Goal: Task Accomplishment & Management: Complete application form

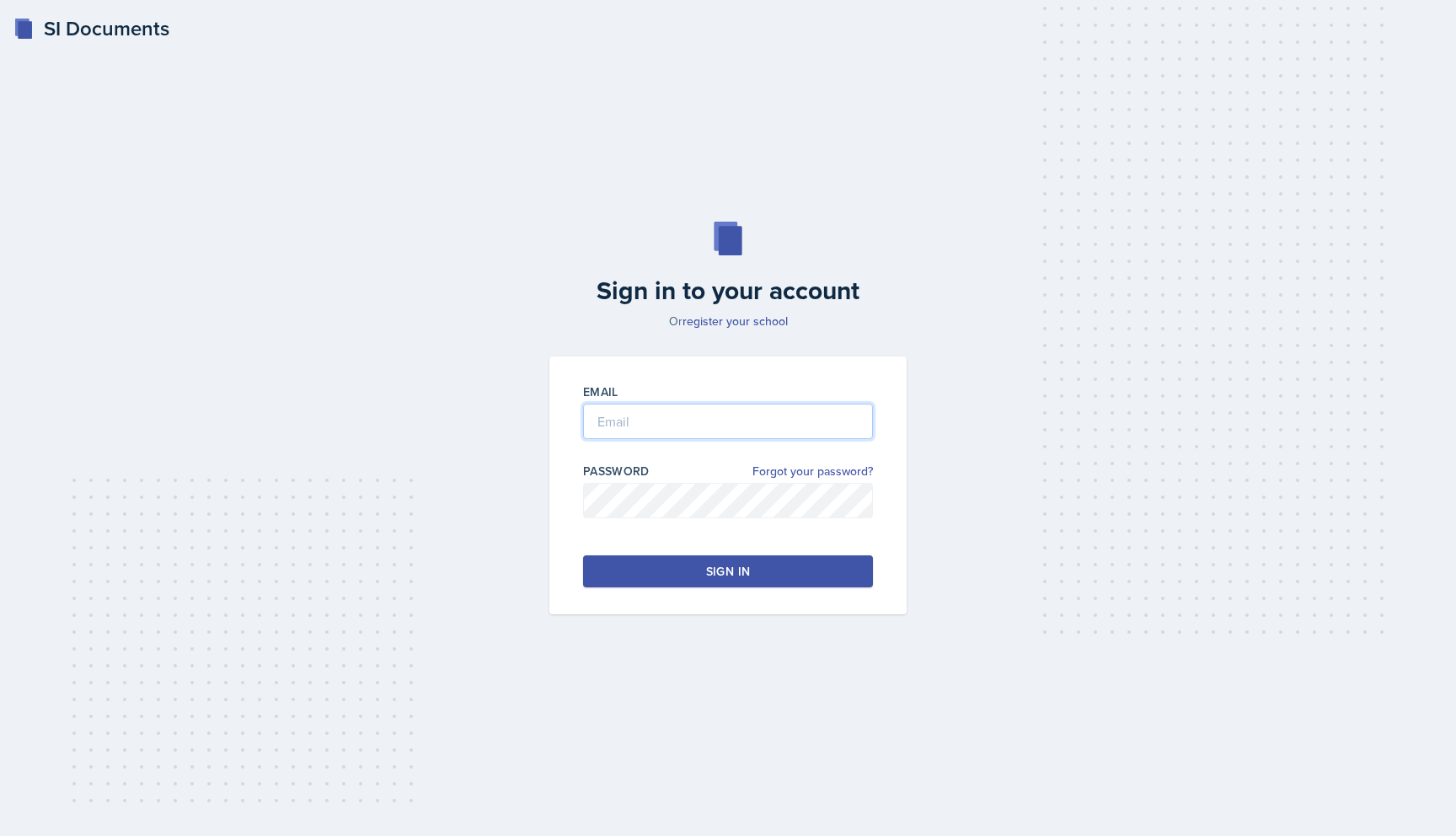
click at [722, 427] on input "email" at bounding box center [728, 421] width 290 height 35
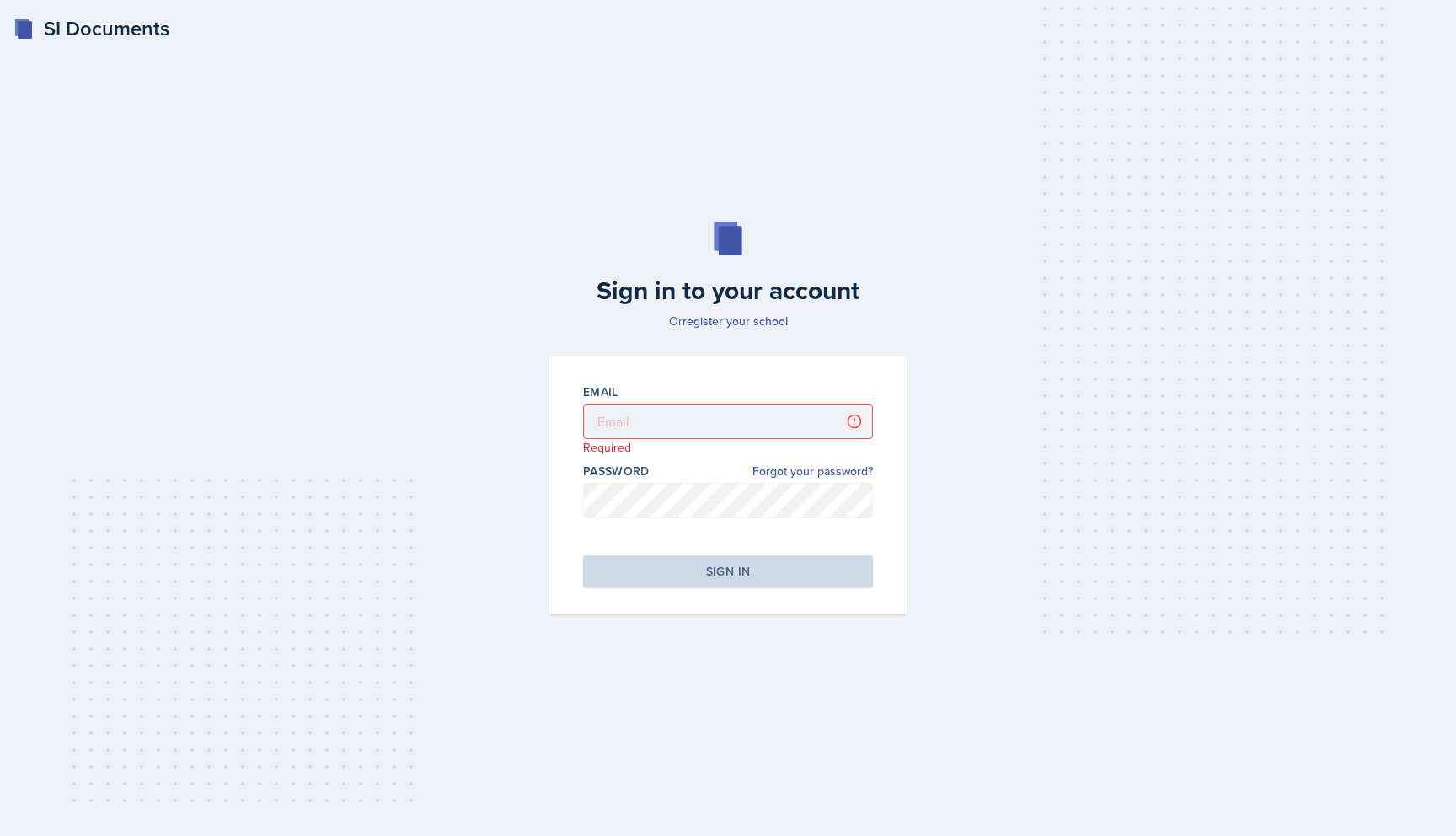
click at [741, 367] on div "Email Required Password Forgot your password? Sign in" at bounding box center [728, 486] width 357 height 258
click at [739, 324] on link "register your school" at bounding box center [735, 321] width 105 height 17
click at [1255, 320] on div "Sign in to your account Or register your school Email Password Forgot your pass…" at bounding box center [728, 418] width 1402 height 500
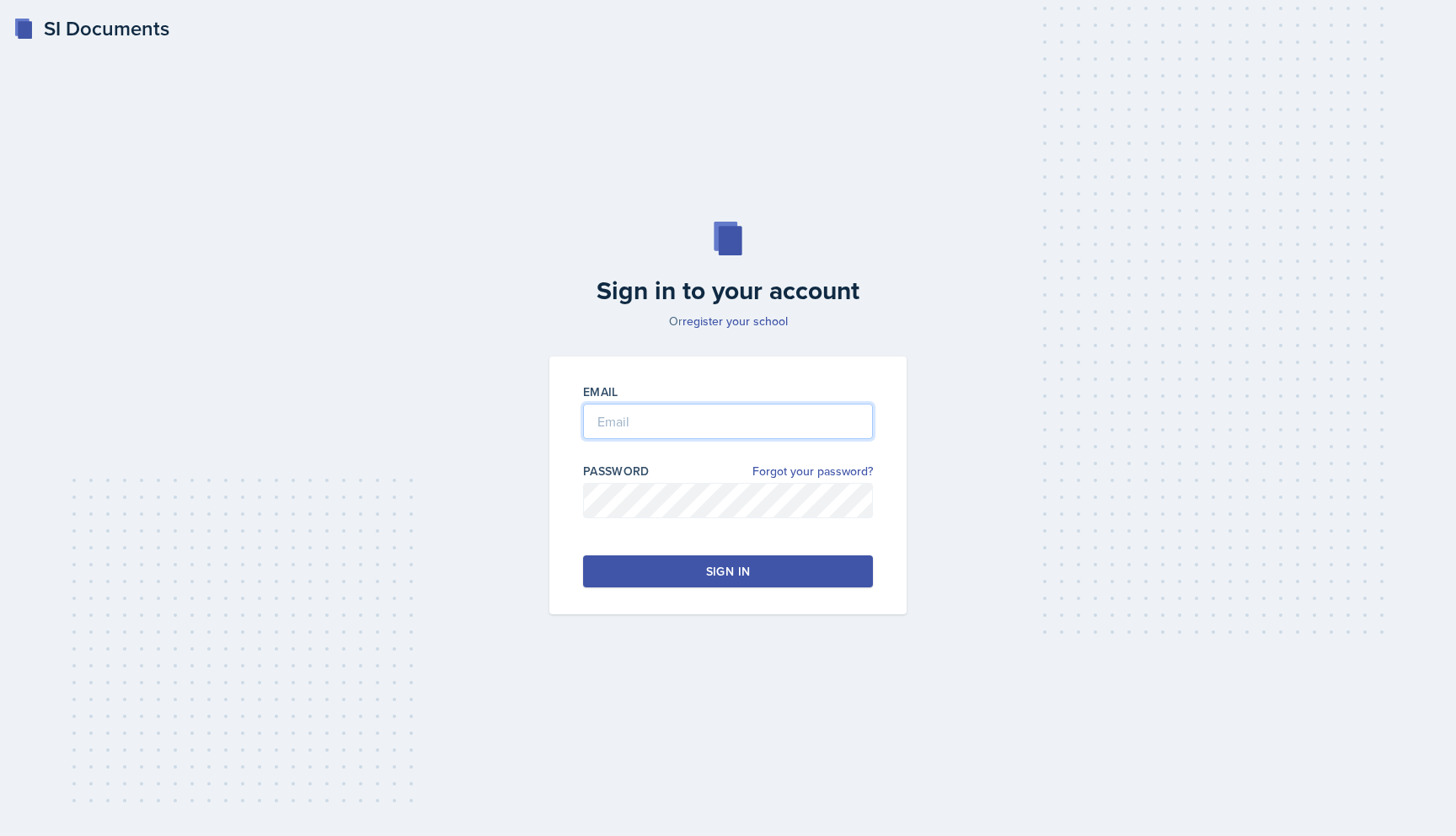
click at [712, 419] on input "email" at bounding box center [728, 421] width 290 height 35
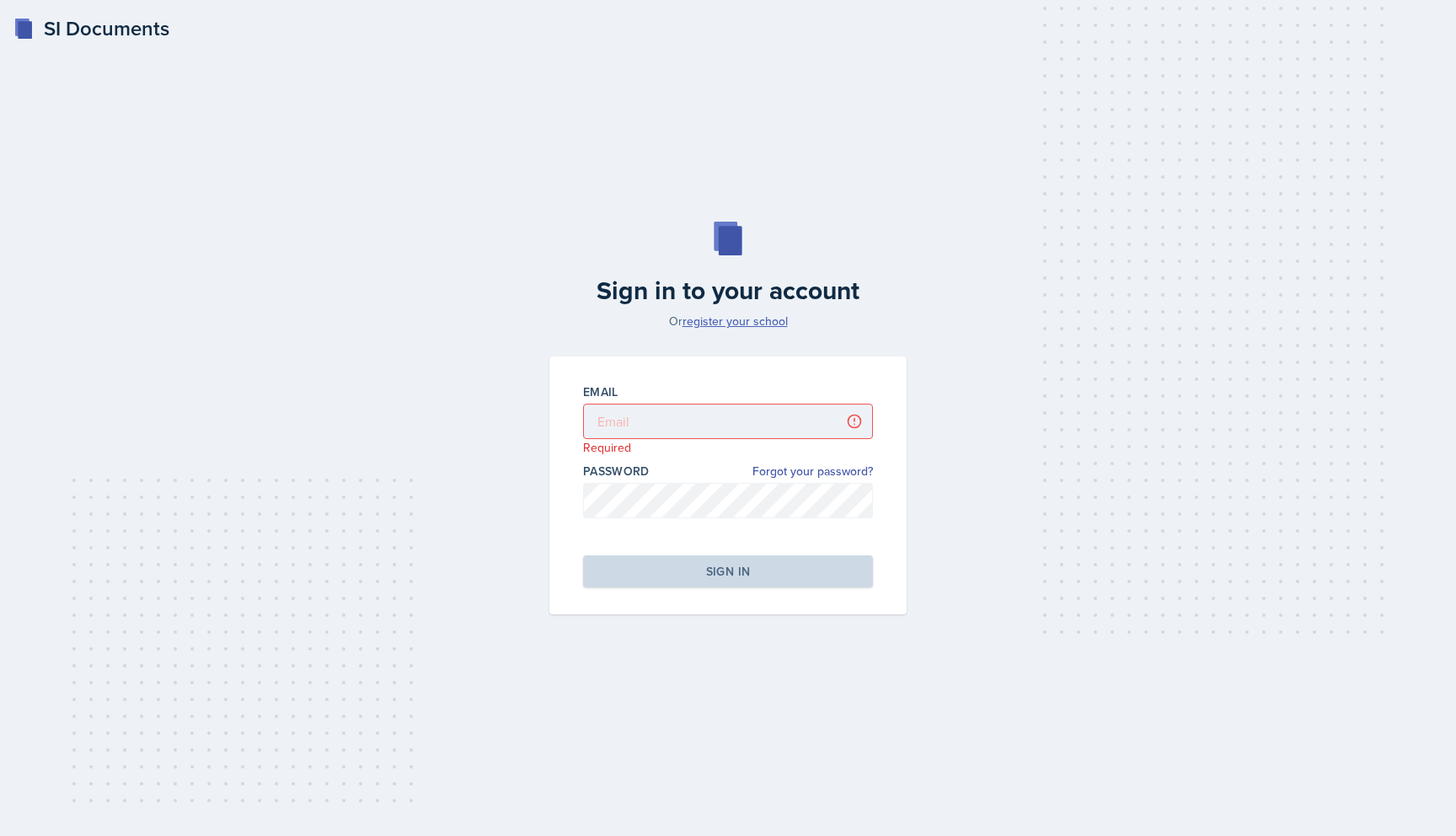
click at [742, 323] on link "register your school" at bounding box center [735, 321] width 105 height 17
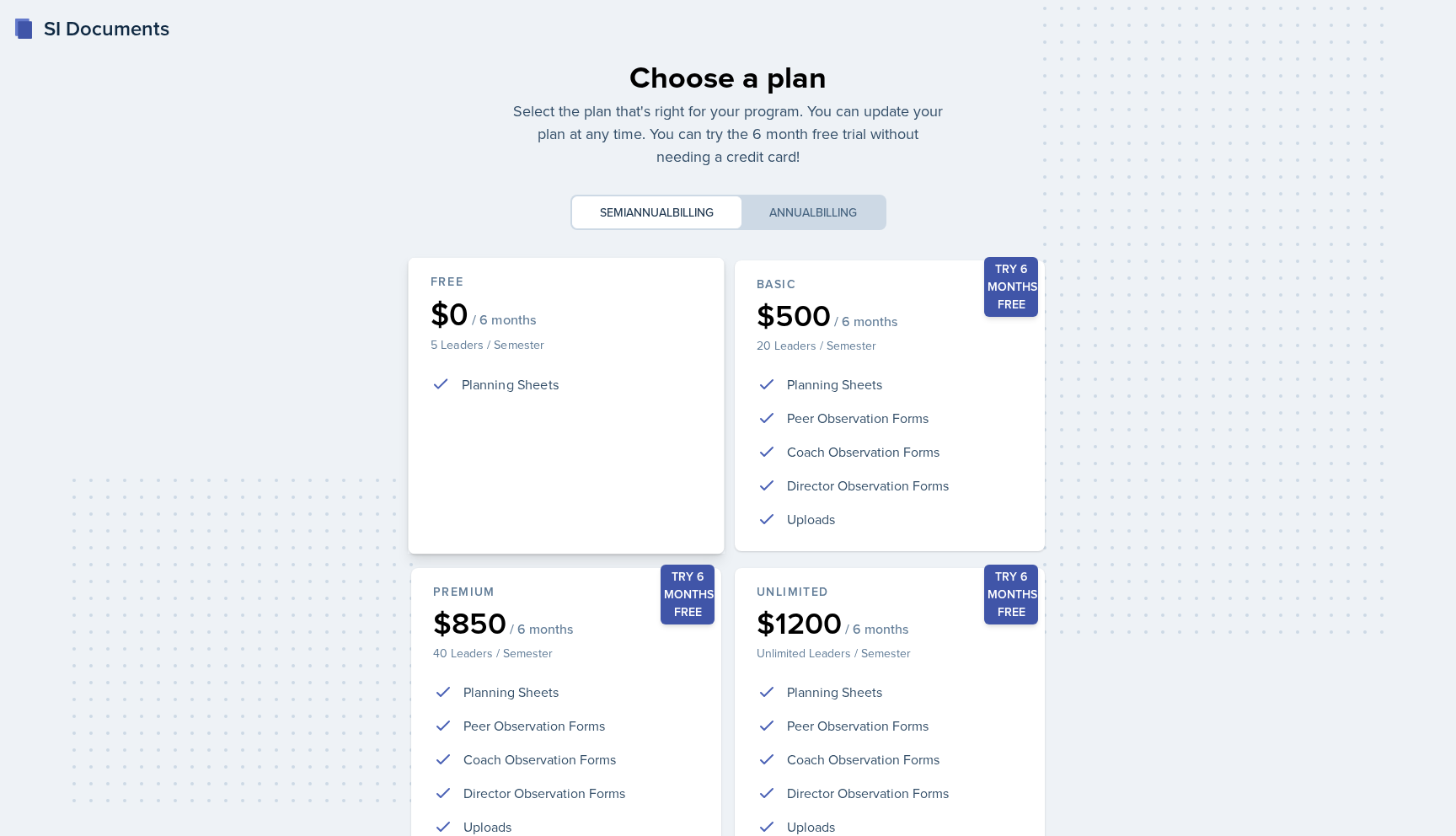
click at [531, 342] on p "5 Leaders / Semester" at bounding box center [567, 343] width 271 height 17
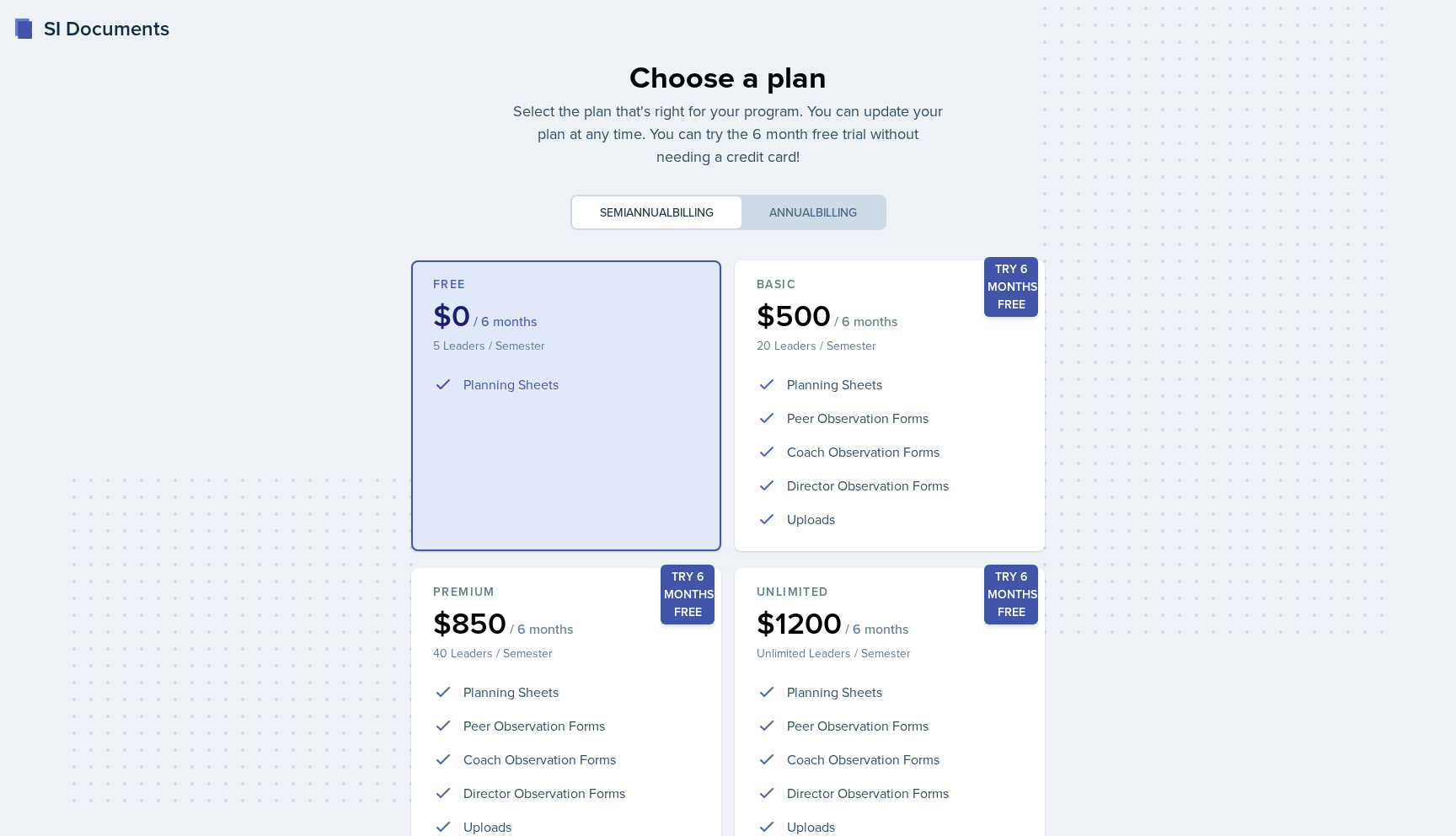
scroll to position [163, 0]
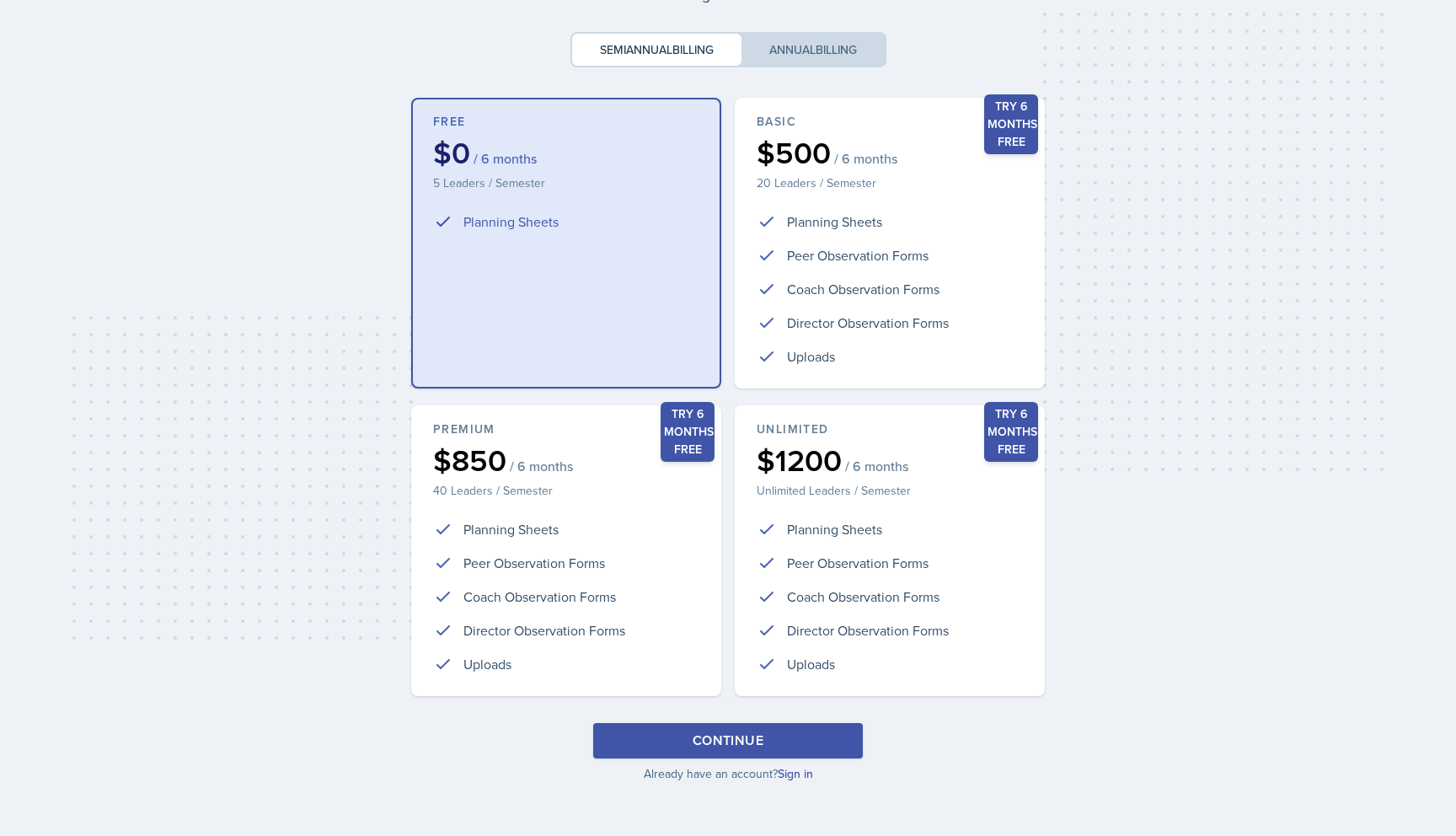
click at [734, 740] on div "Continue" at bounding box center [728, 740] width 71 height 20
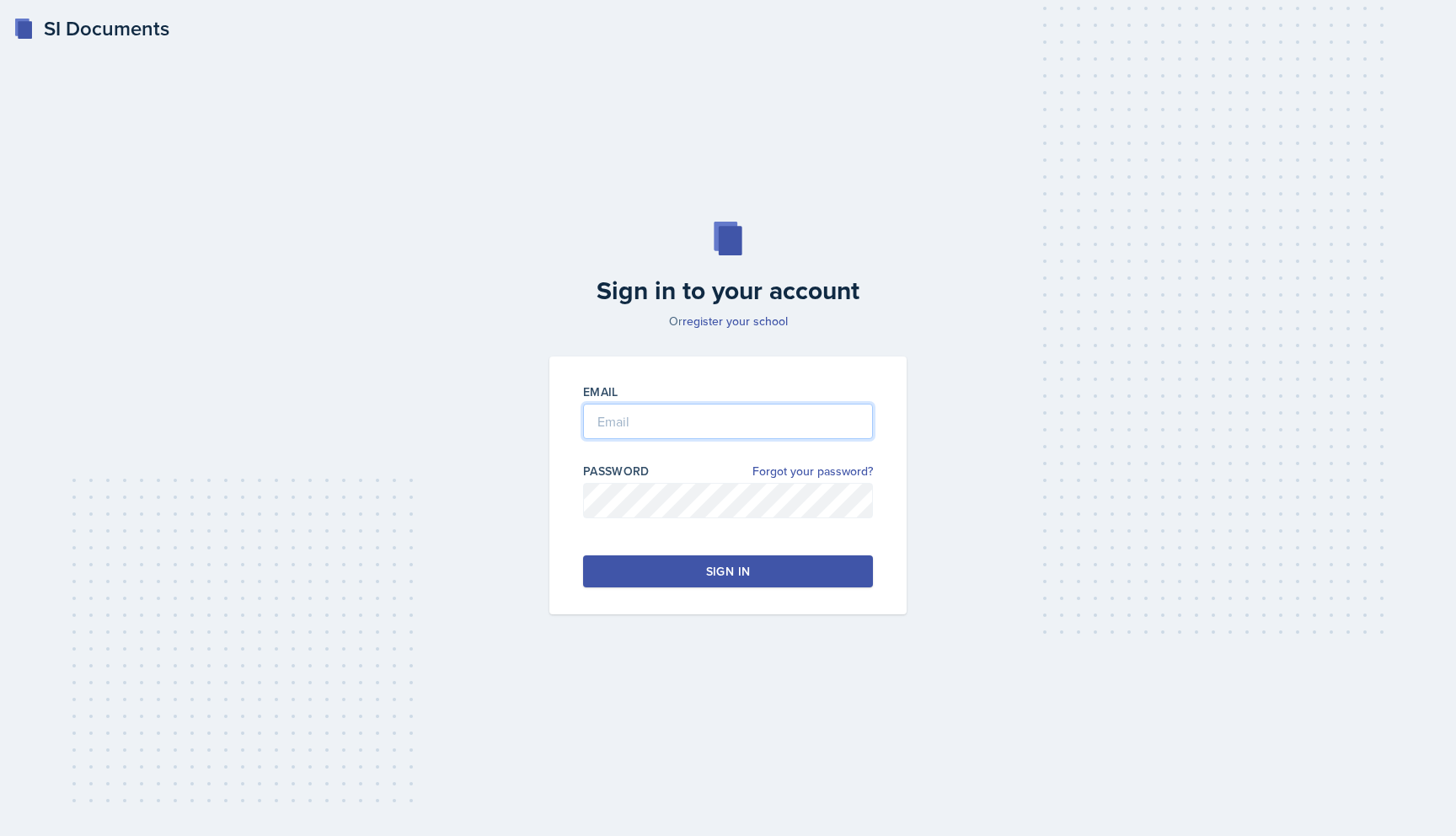
click at [769, 427] on input "email" at bounding box center [728, 421] width 290 height 35
click at [726, 423] on input "[EMAIL_ADDRESS][DOMAIN_NAME]" at bounding box center [728, 421] width 290 height 35
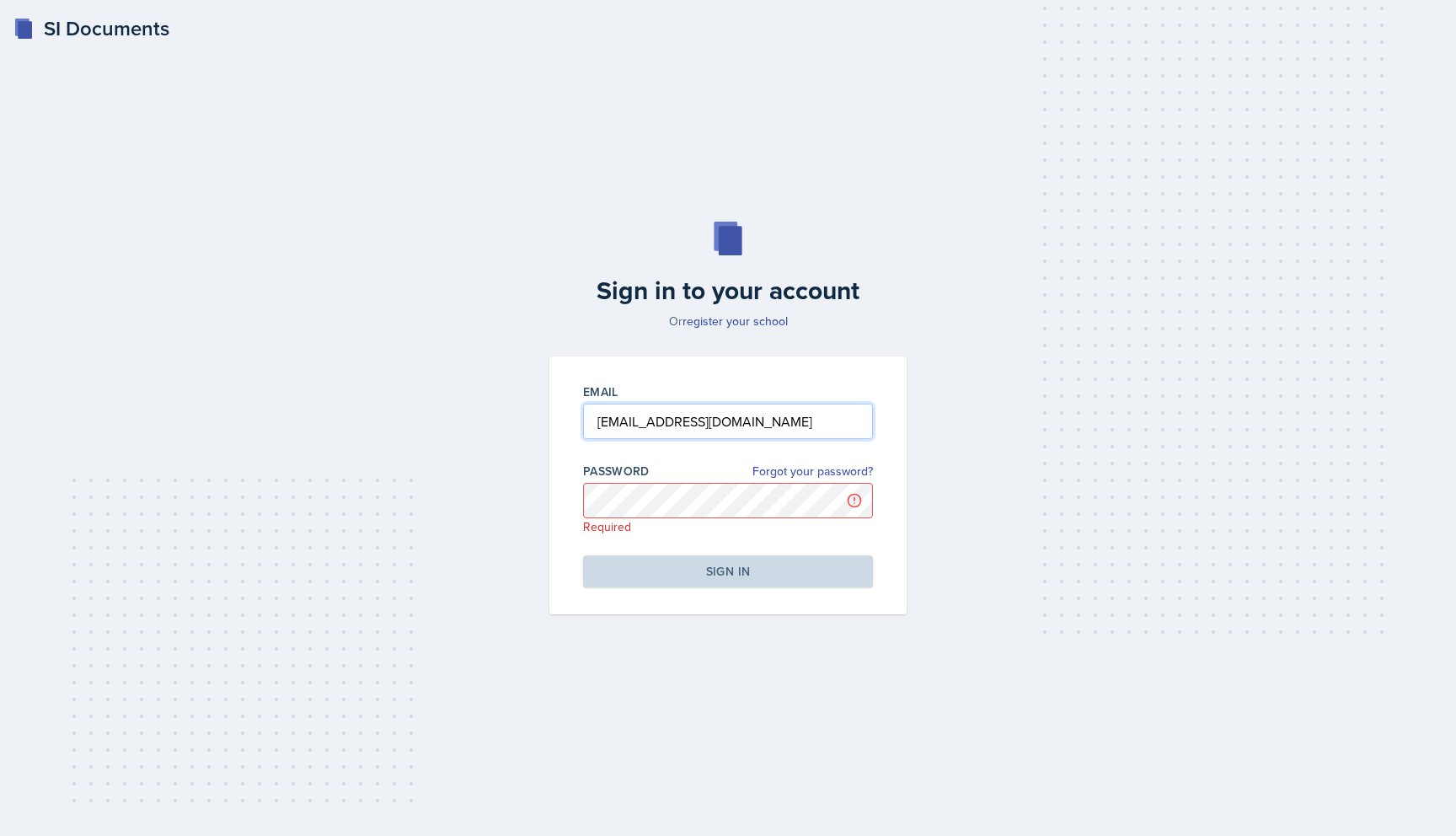
click at [726, 423] on input "[EMAIL_ADDRESS][DOMAIN_NAME]" at bounding box center [728, 421] width 290 height 35
type input "[EMAIL_ADDRESS][DOMAIN_NAME]"
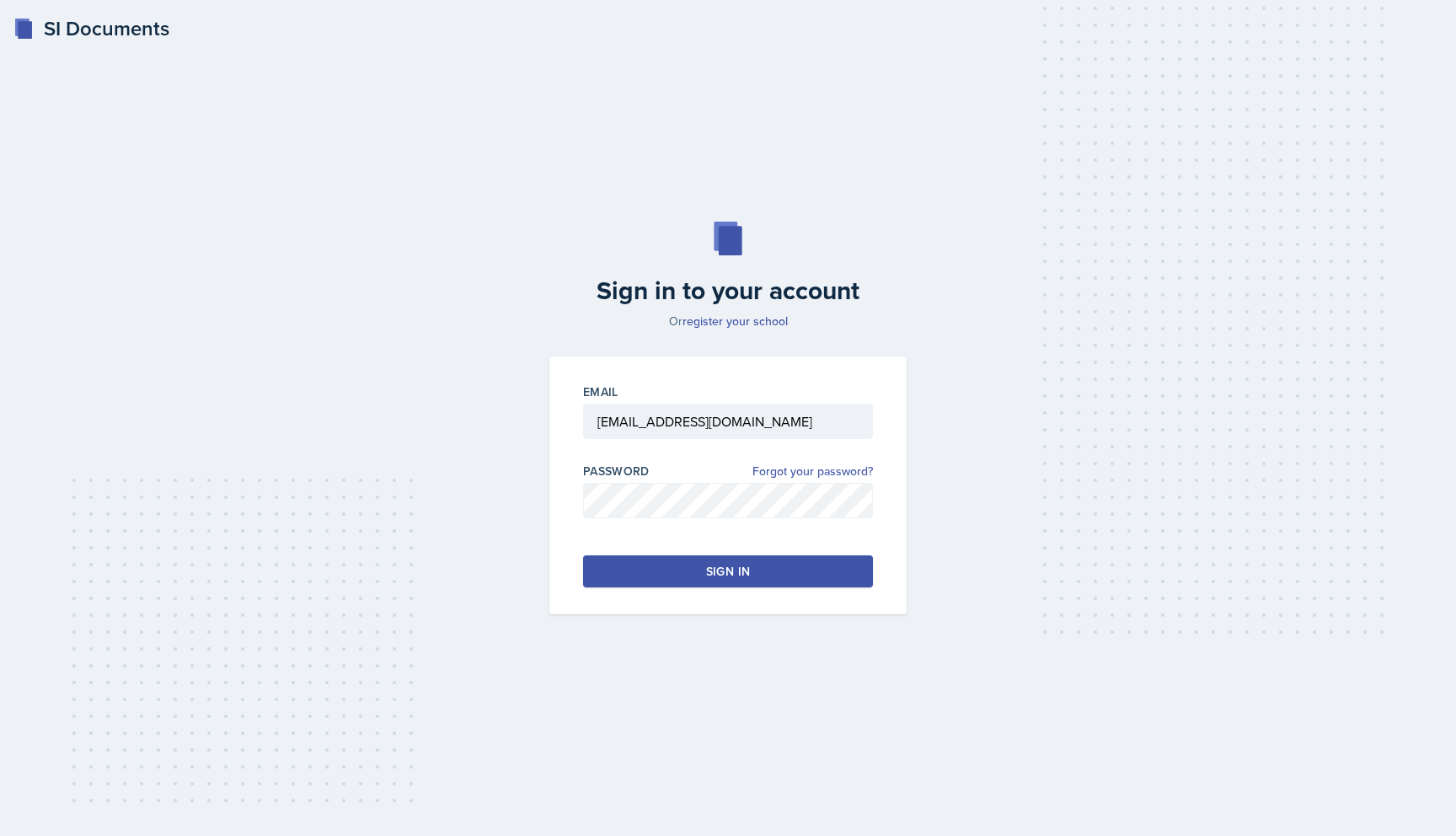
click at [742, 564] on div "Sign in" at bounding box center [728, 571] width 44 height 17
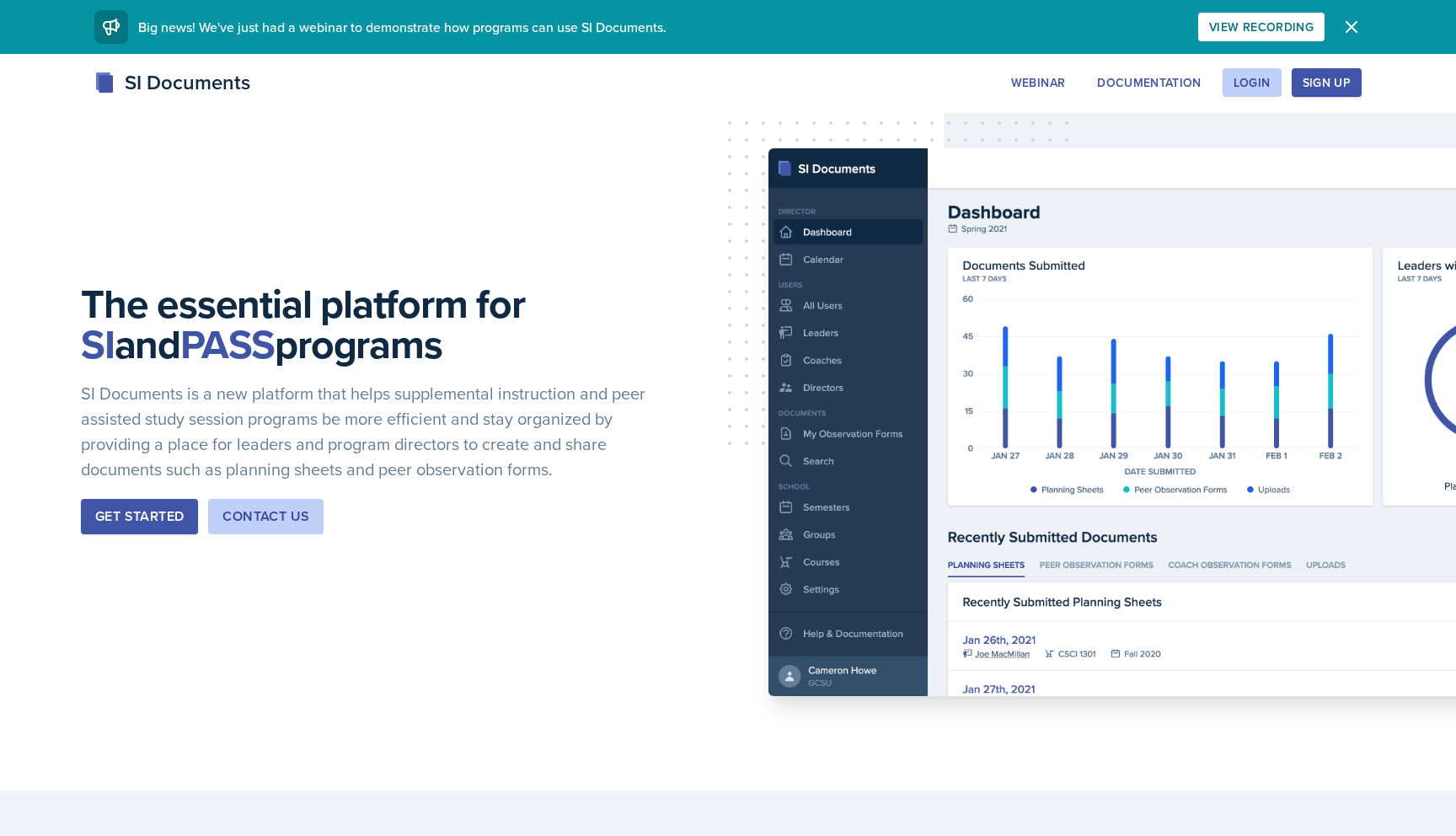
click at [140, 514] on div "Get Started" at bounding box center [139, 516] width 89 height 20
click at [1328, 82] on div "Sign Up" at bounding box center [1326, 83] width 48 height 14
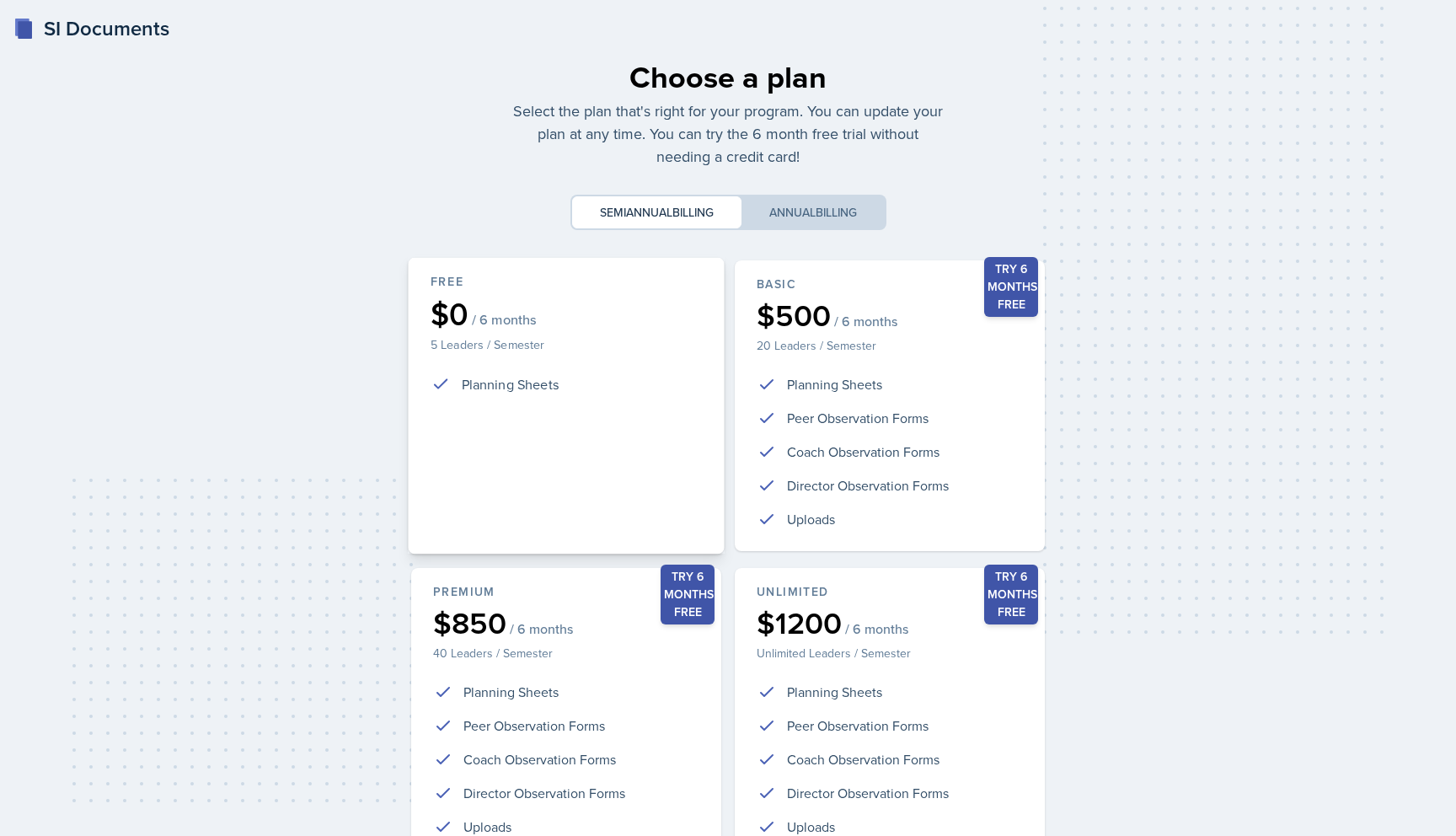
click at [589, 363] on div "Free $0 / 6 months 5 Leaders / Semester Planning Sheets" at bounding box center [566, 406] width 316 height 297
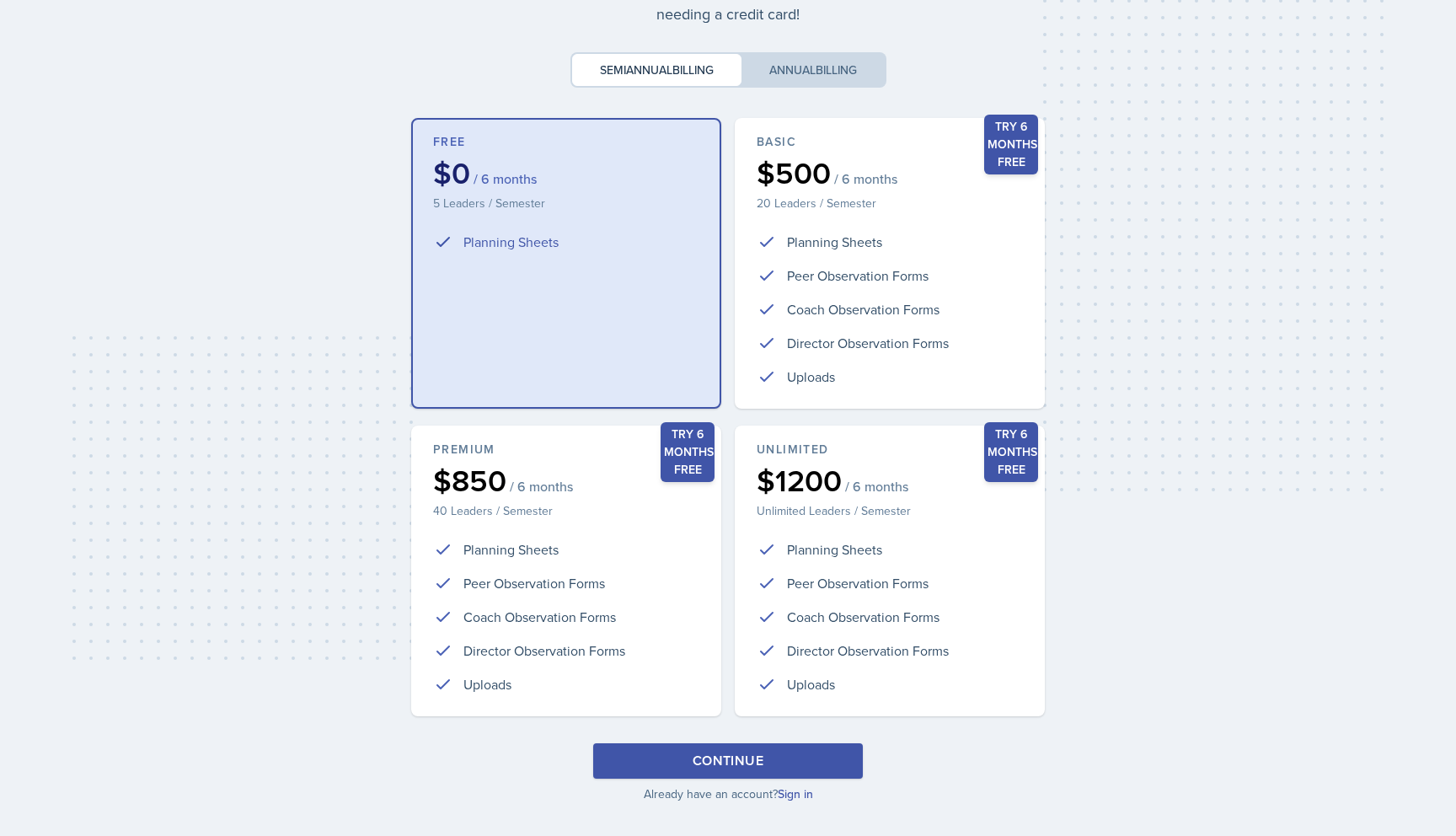
scroll to position [163, 0]
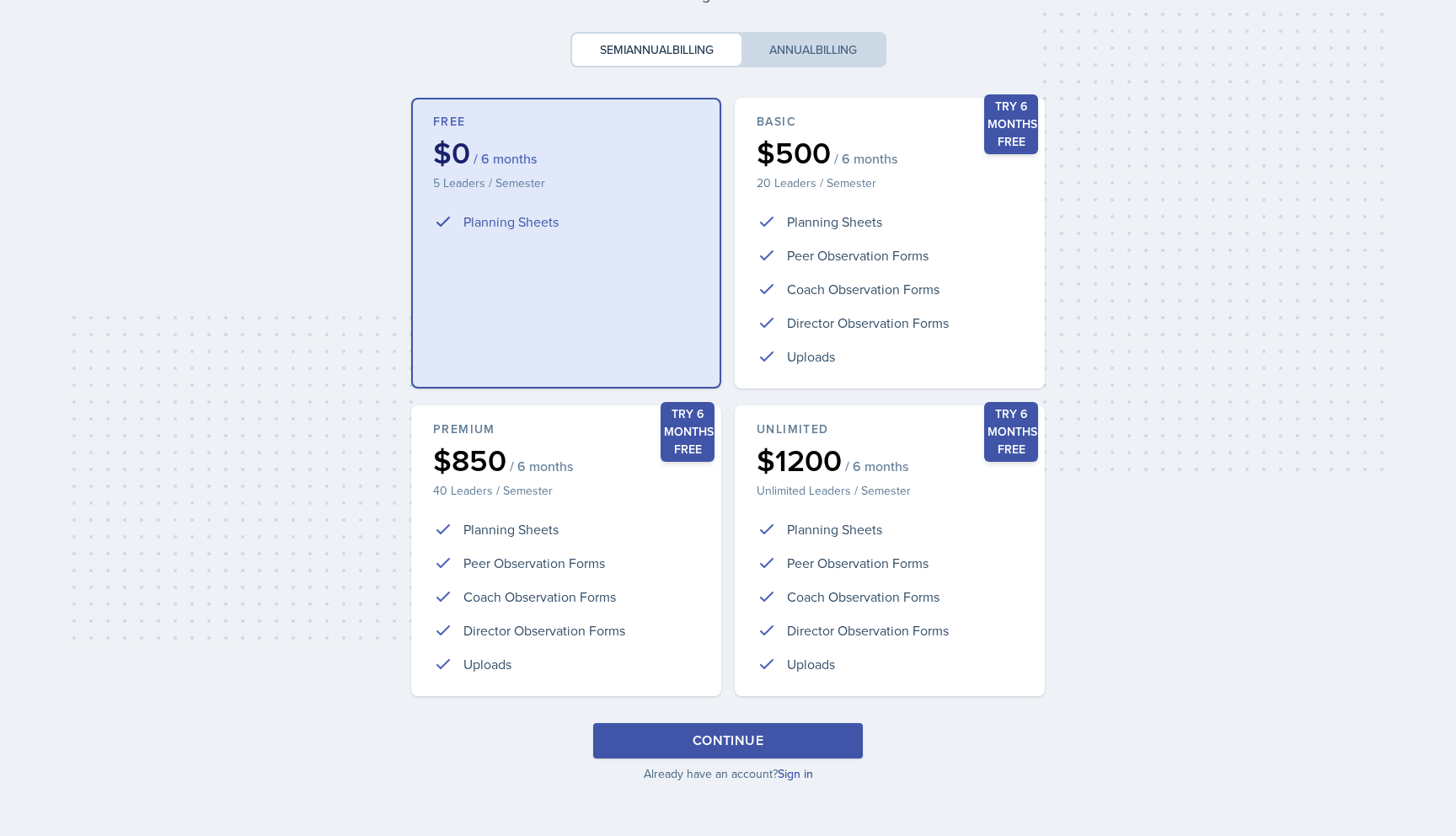
click at [747, 754] on button "Continue" at bounding box center [728, 740] width 270 height 35
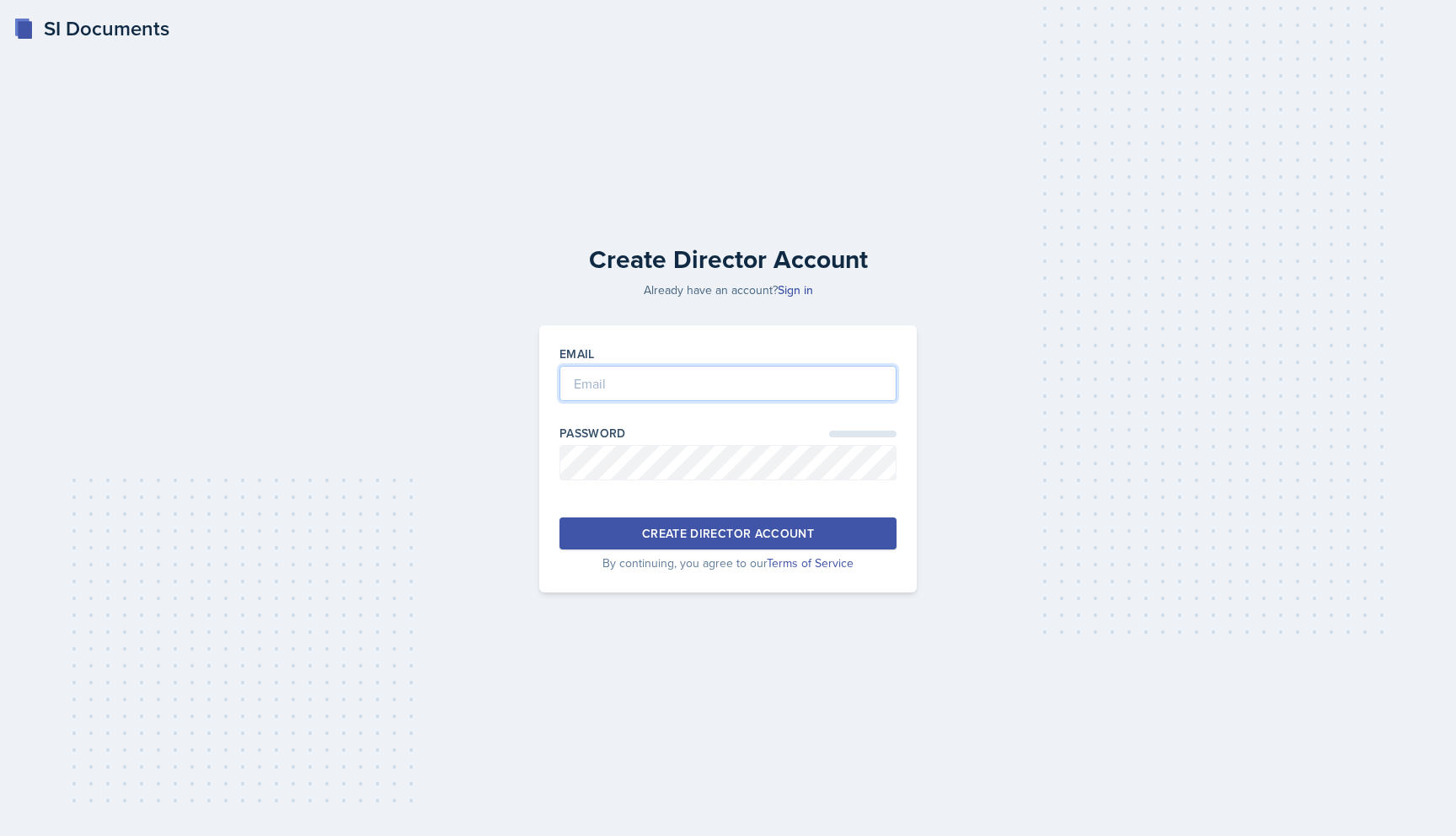
click at [713, 379] on input "email" at bounding box center [728, 383] width 337 height 35
type input "juliactaylor26@gmail.com"
click at [729, 533] on div "Create Director Account" at bounding box center [728, 533] width 172 height 17
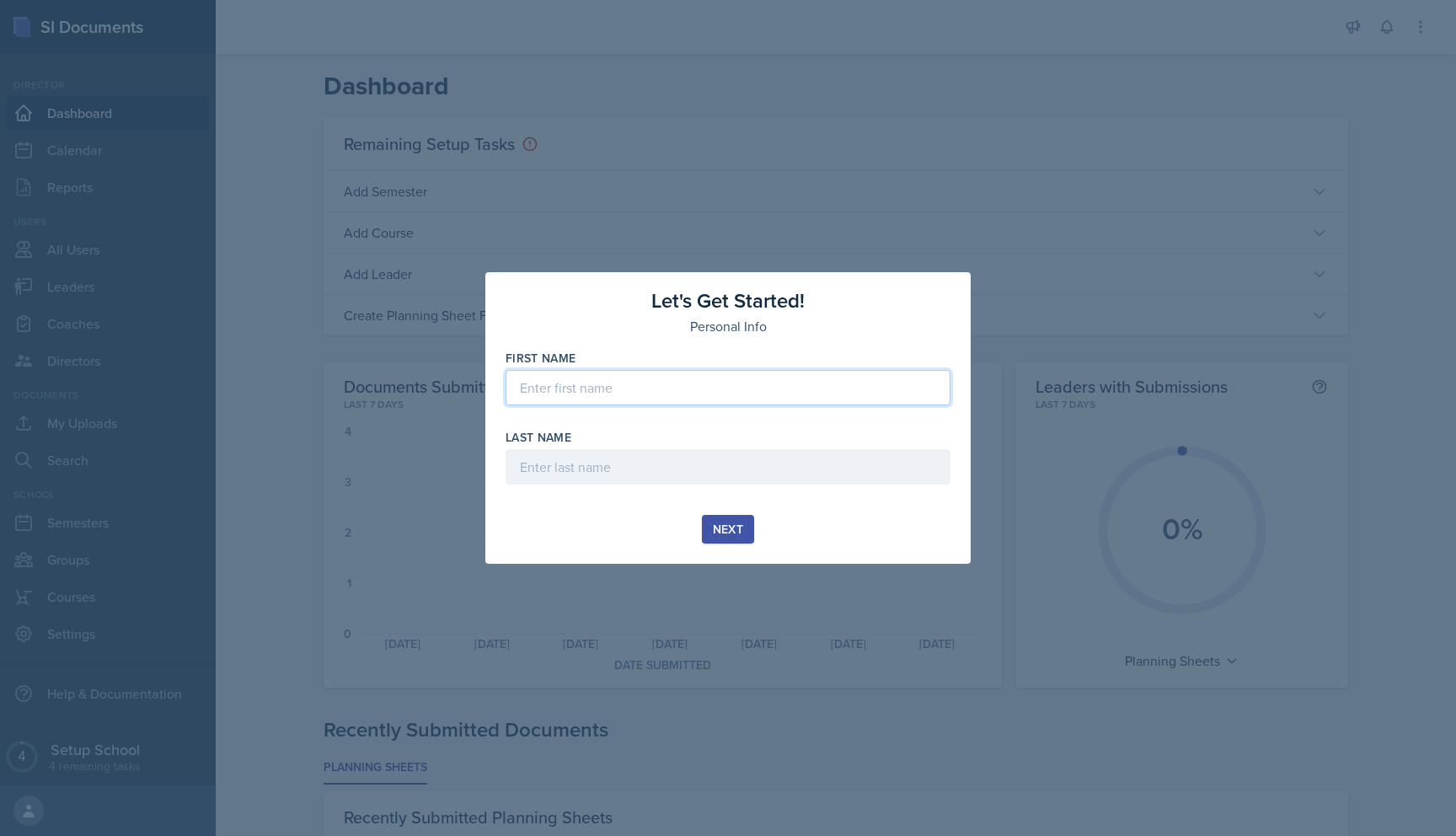
click at [777, 390] on input at bounding box center [728, 387] width 445 height 35
type input "Julia"
type input "Taylor"
click at [737, 527] on div "Next" at bounding box center [728, 530] width 30 height 14
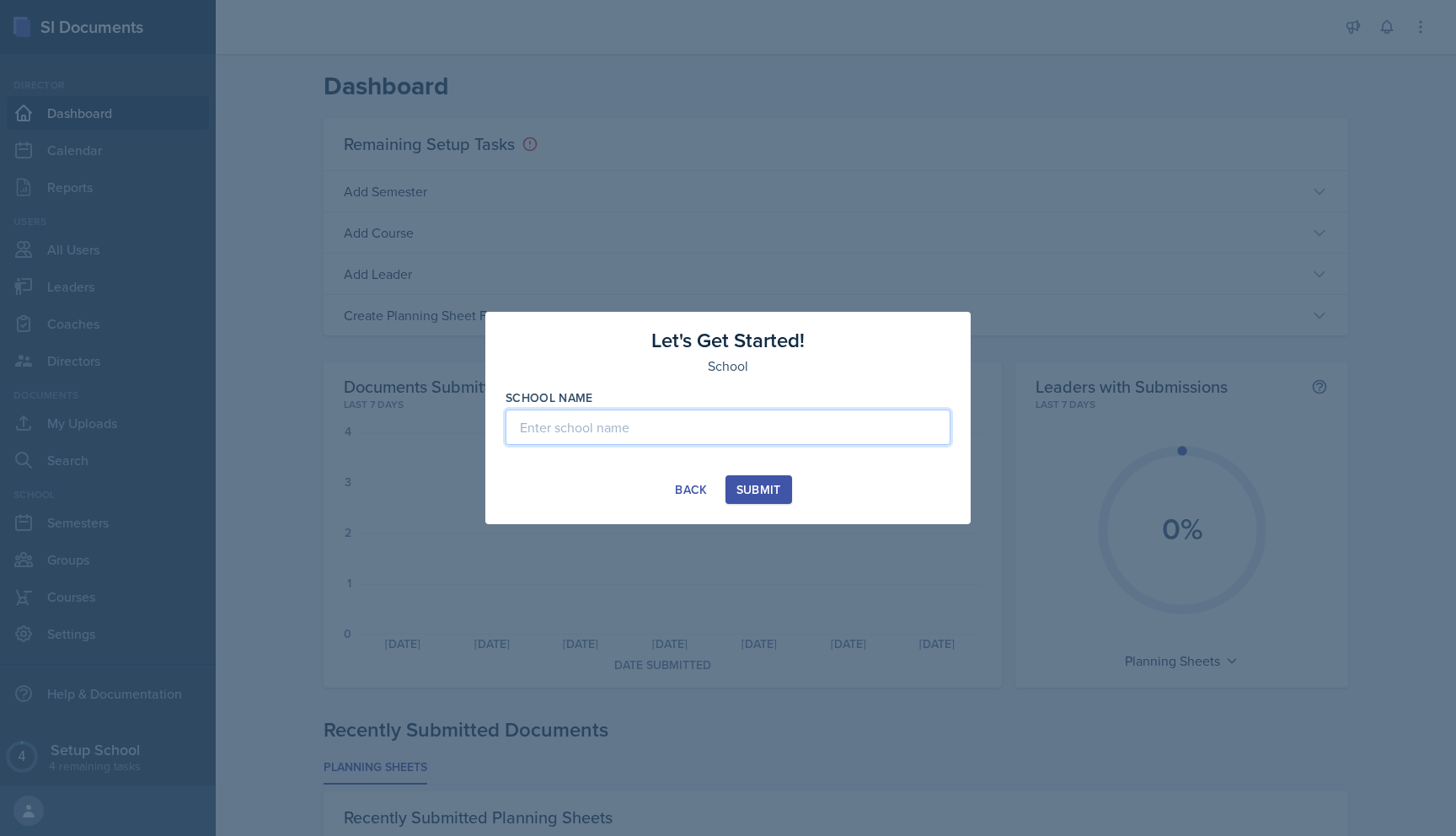
click at [742, 423] on input at bounding box center [728, 427] width 445 height 35
type input "University of Alabama in Huntsville"
click at [766, 492] on div "Submit" at bounding box center [759, 490] width 45 height 14
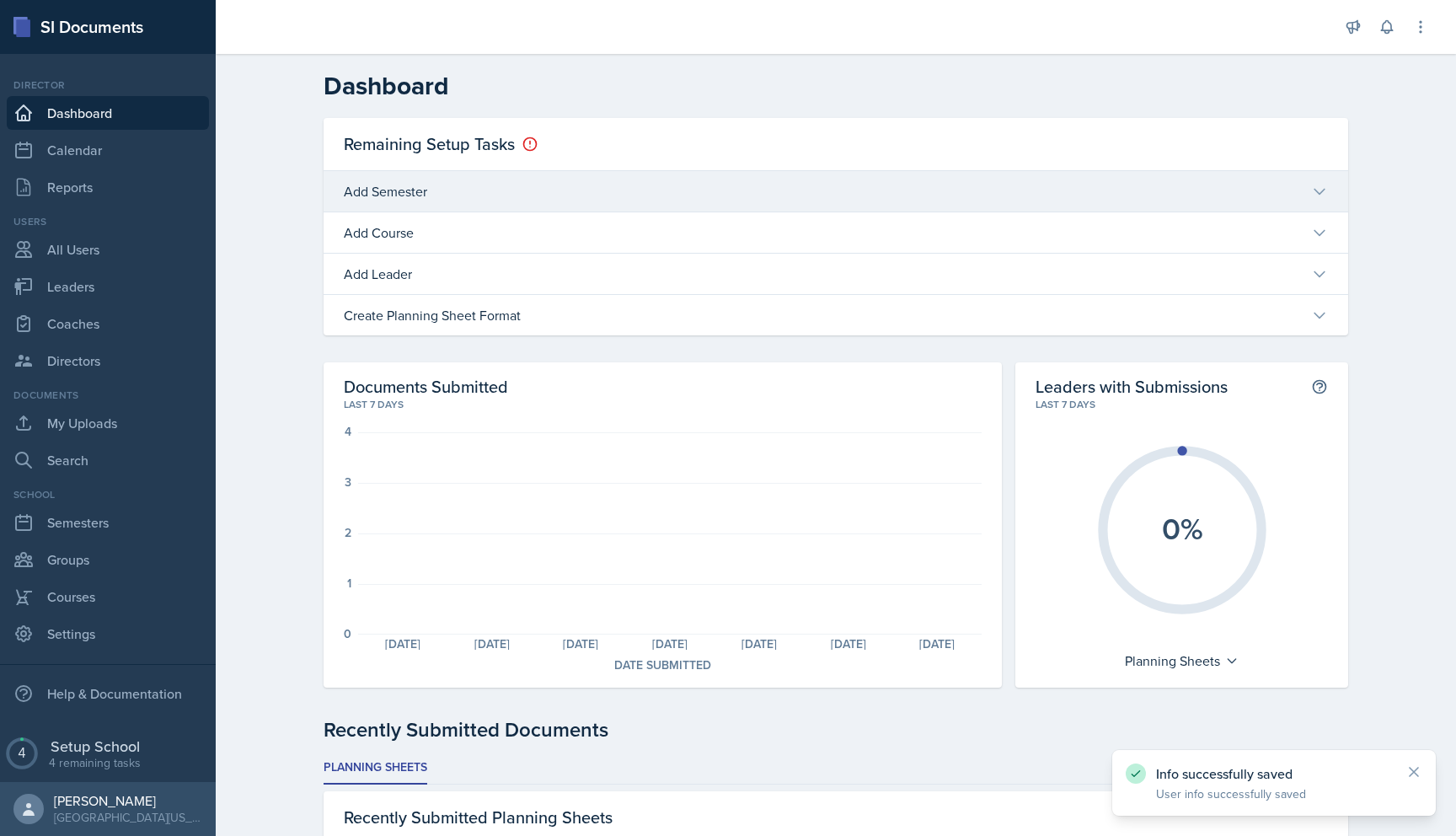
click at [428, 205] on div "Add Semester" at bounding box center [836, 190] width 1025 height 40
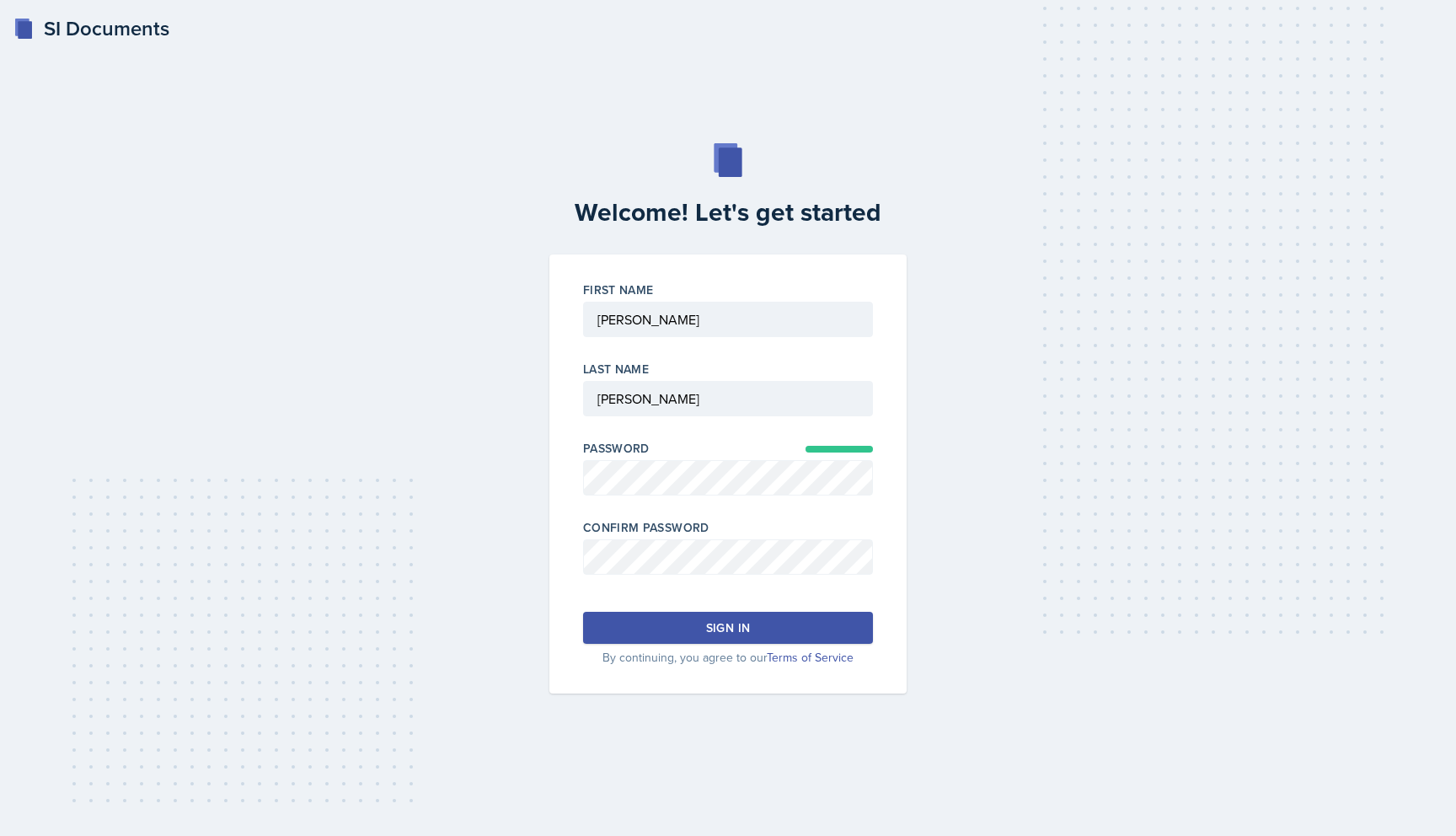
click at [761, 628] on button "Sign in" at bounding box center [728, 627] width 290 height 32
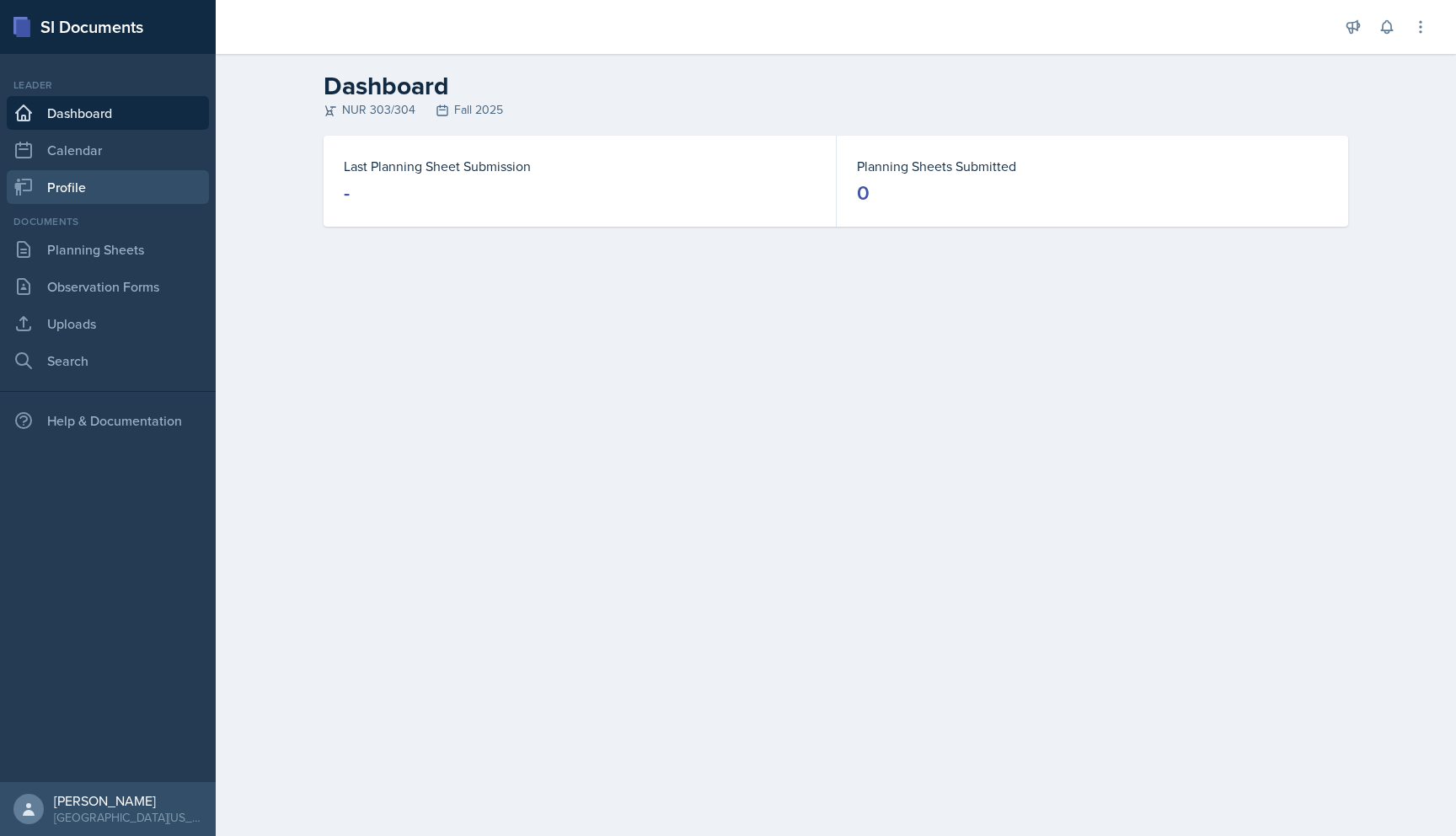
click at [109, 177] on link "Profile" at bounding box center [107, 187] width 202 height 34
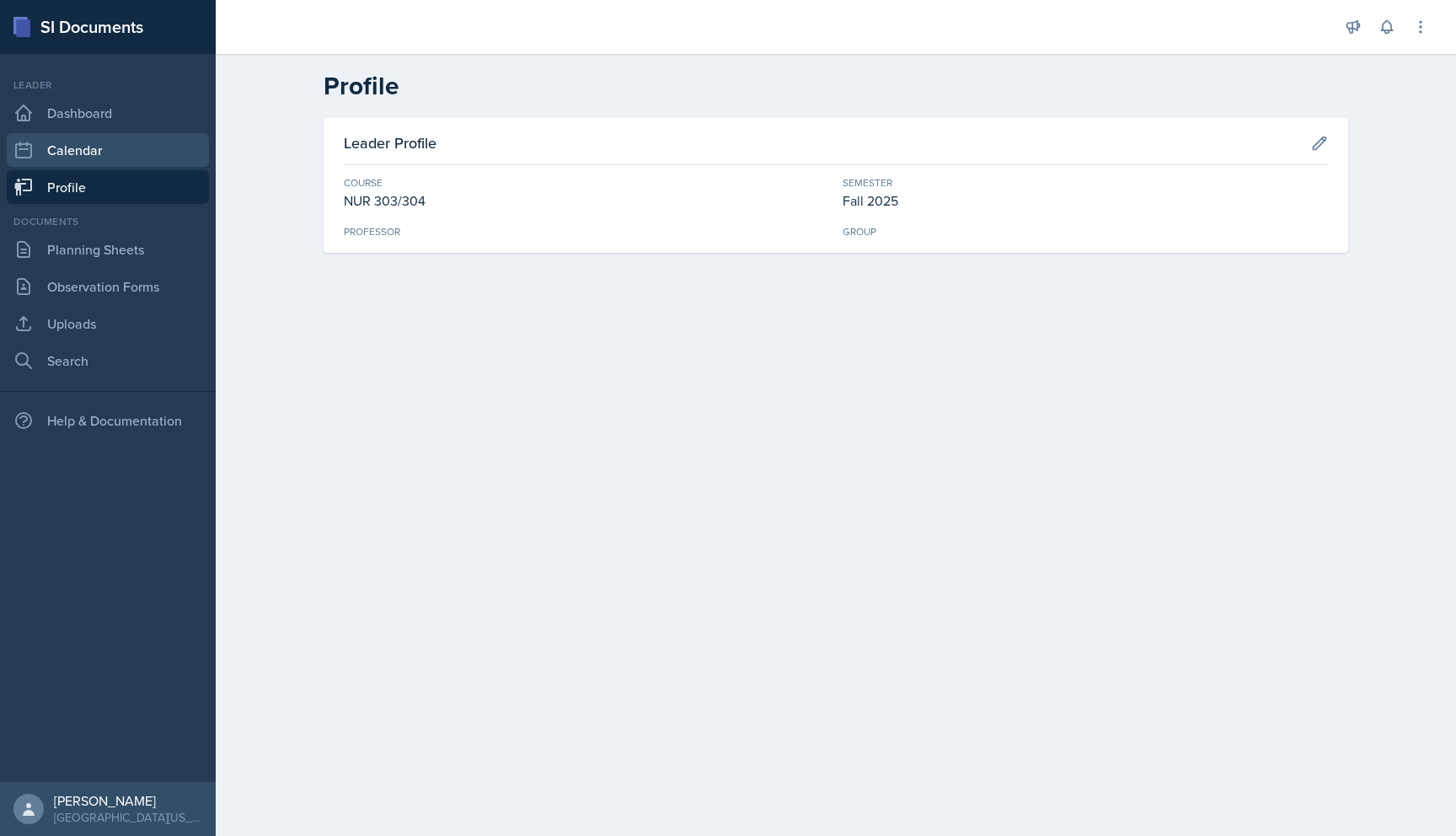
click at [85, 141] on link "Calendar" at bounding box center [107, 150] width 202 height 34
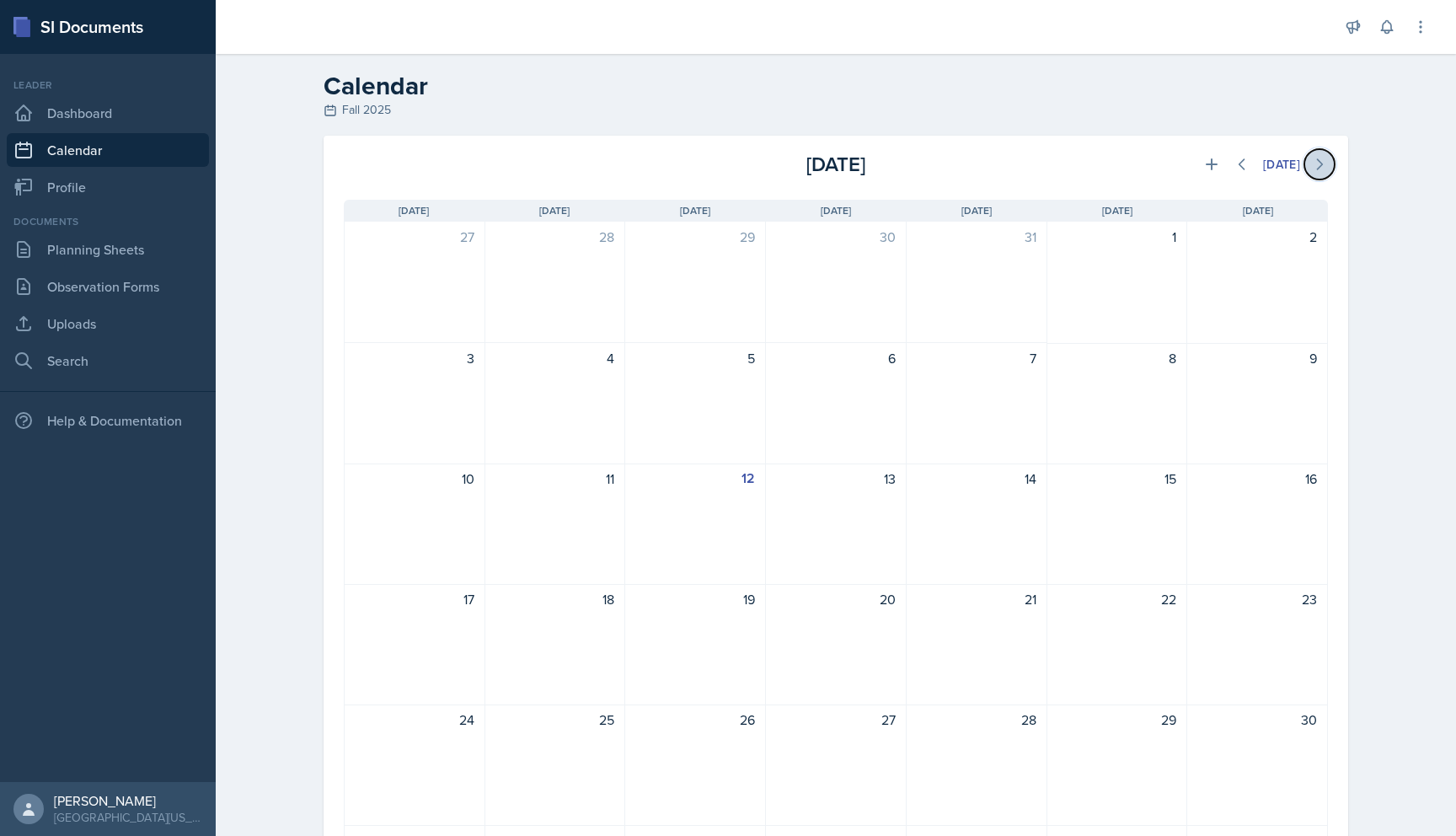
click at [1319, 161] on icon at bounding box center [1320, 164] width 5 height 10
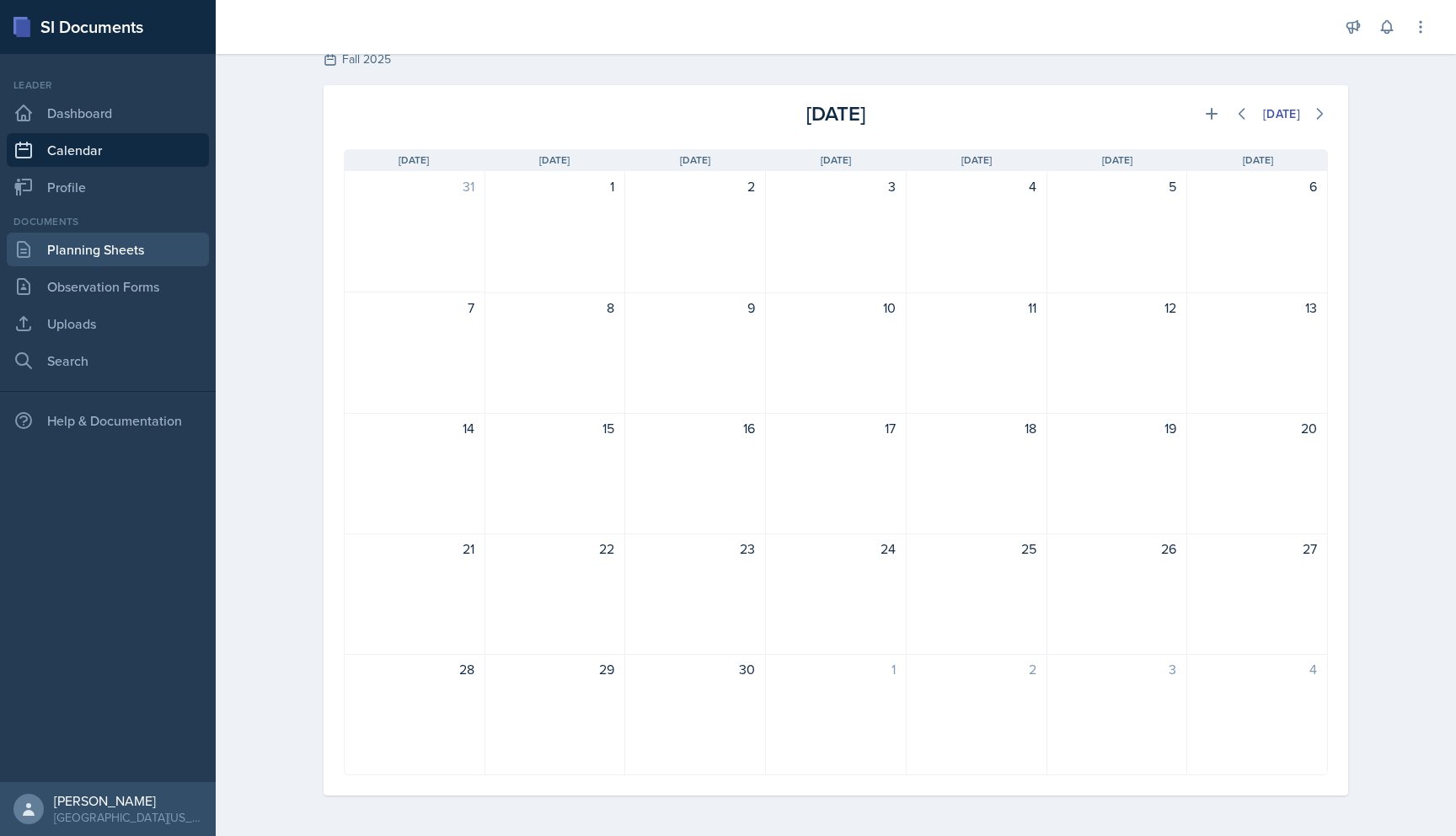
click at [127, 245] on link "Planning Sheets" at bounding box center [107, 250] width 202 height 34
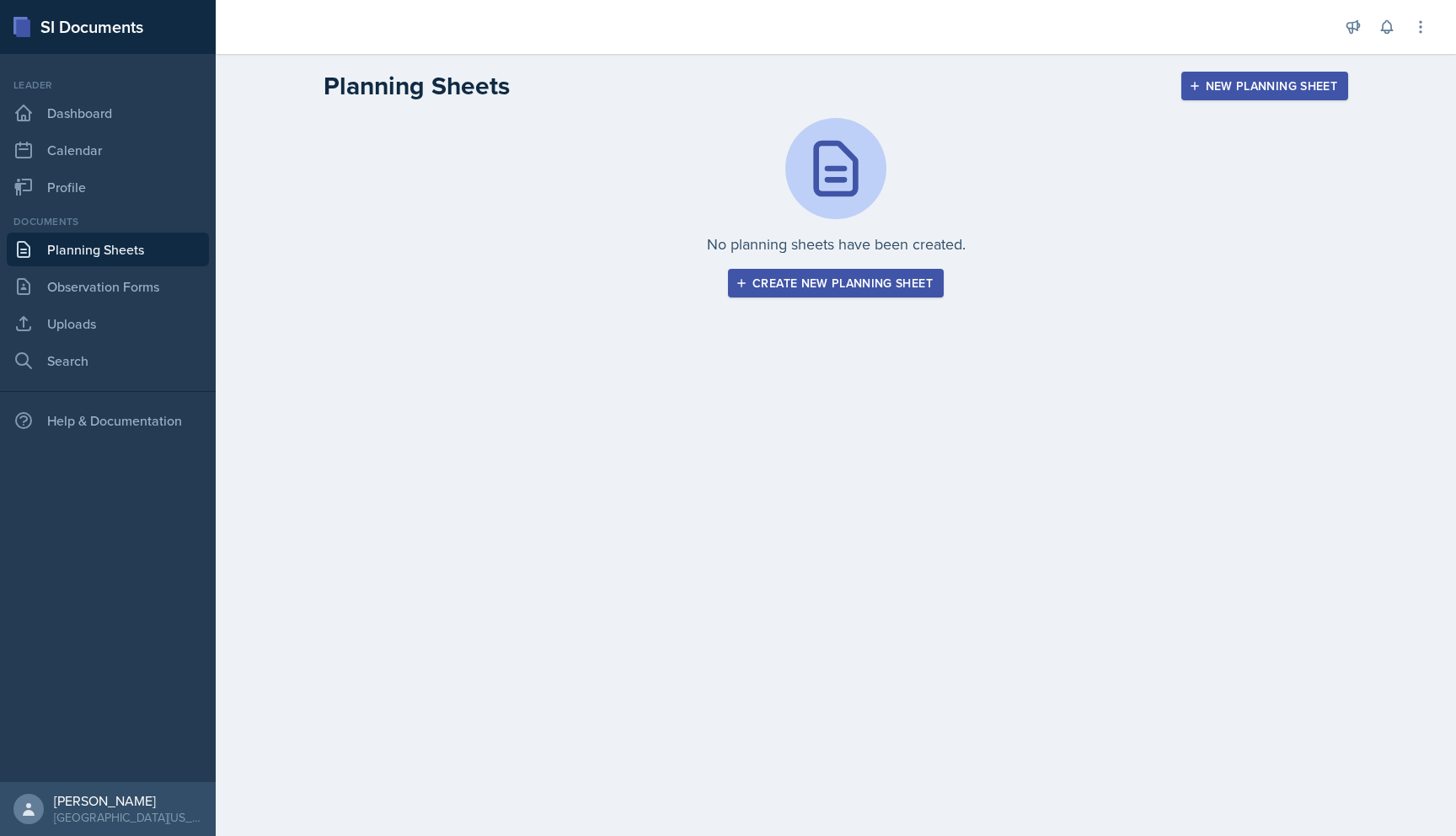
click at [846, 283] on div "Create new planning sheet" at bounding box center [836, 283] width 194 height 14
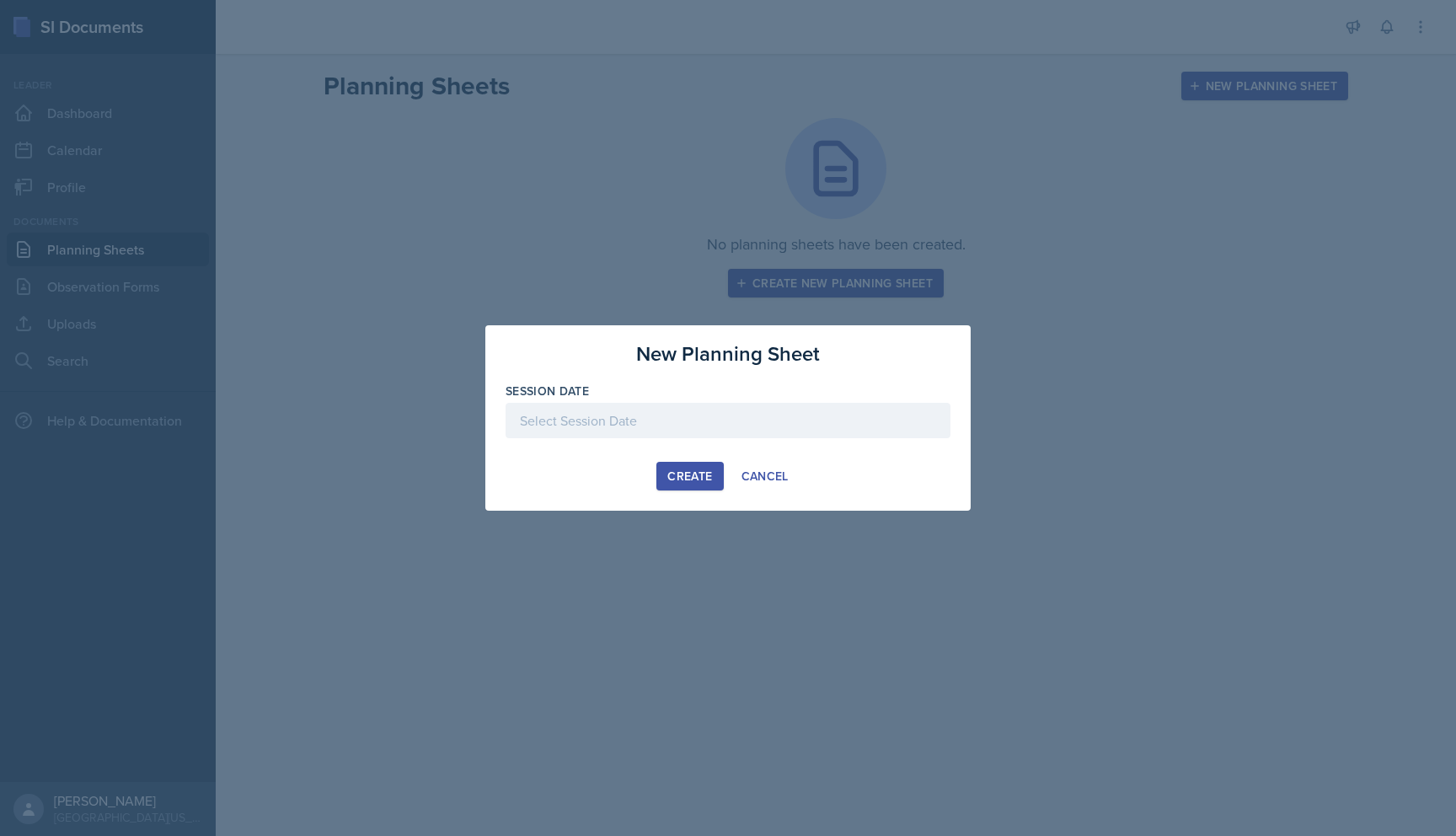
click at [797, 405] on div at bounding box center [728, 420] width 445 height 35
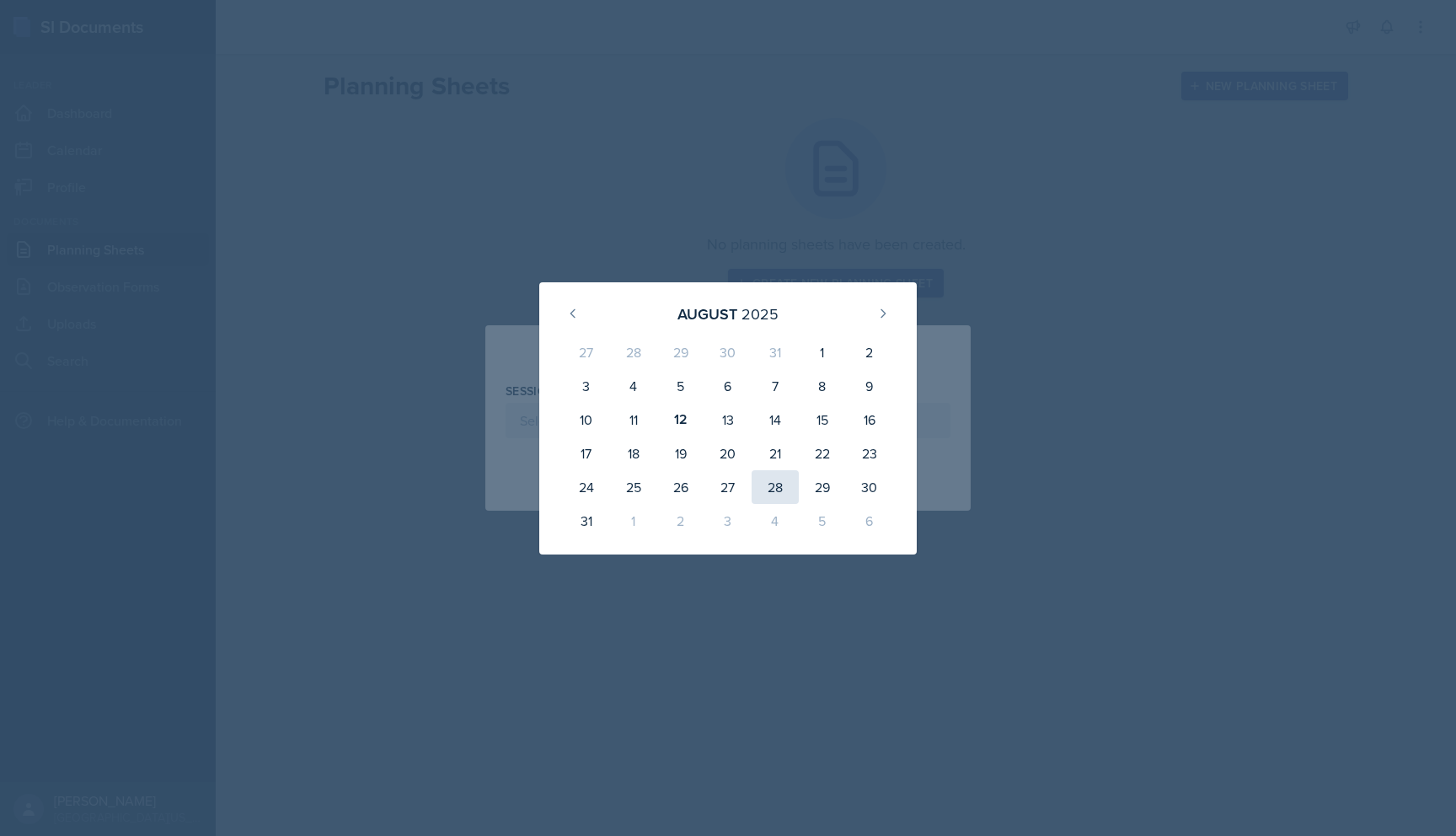
click at [770, 491] on div "28" at bounding box center [775, 487] width 47 height 34
type input "August 28th, 2025"
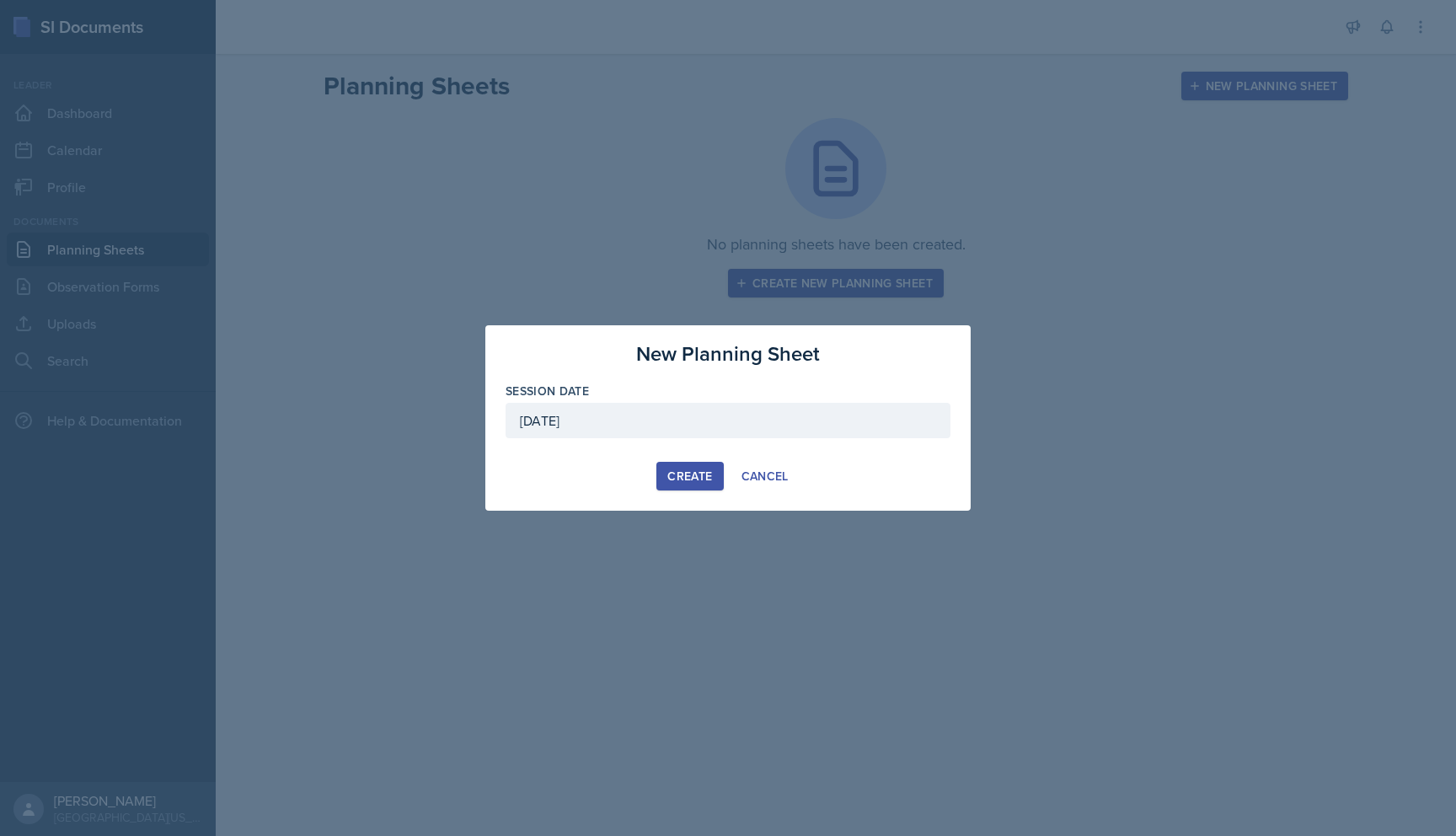
click at [688, 483] on div "Create" at bounding box center [689, 476] width 45 height 14
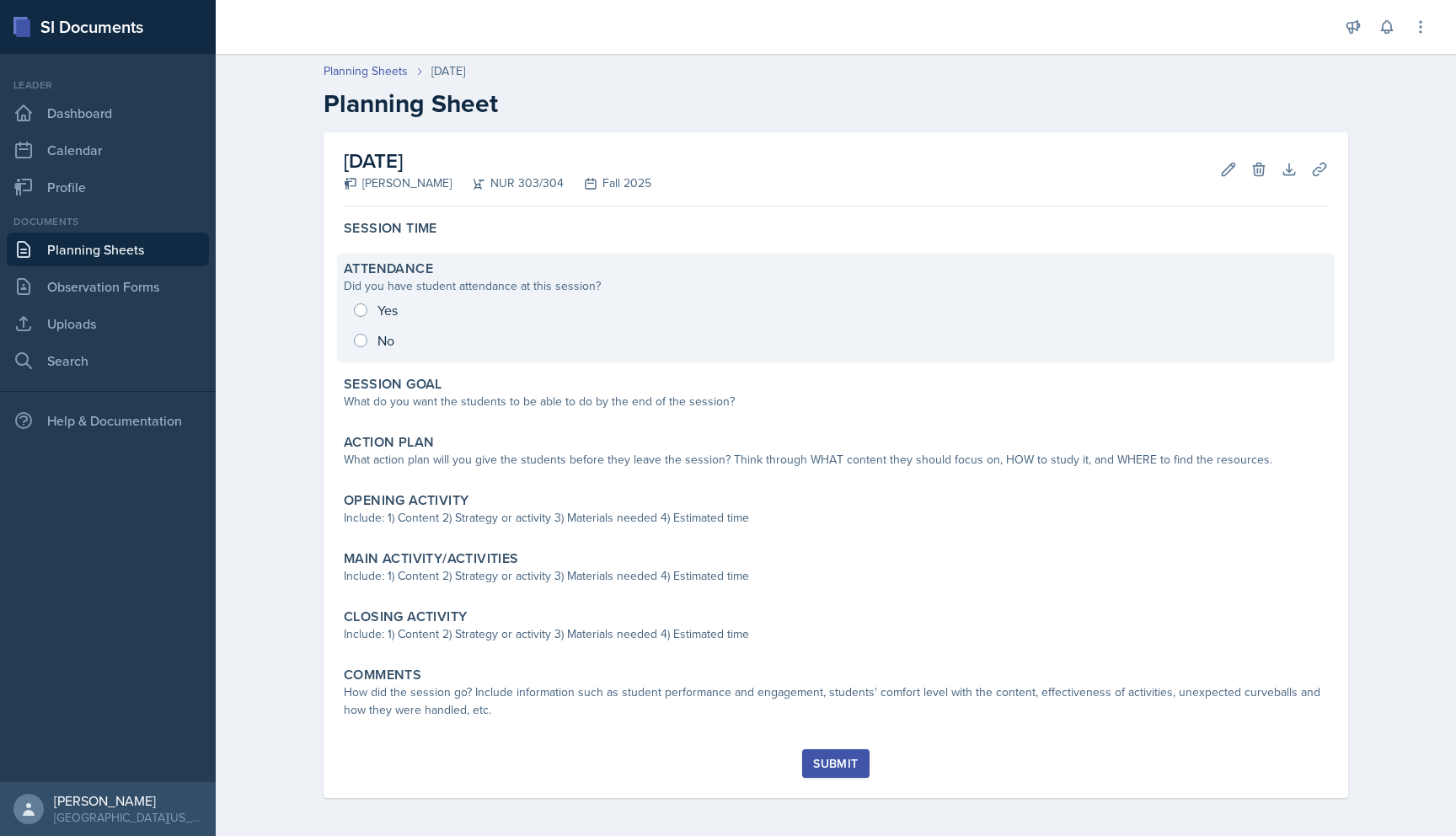
click at [363, 339] on div "Yes No" at bounding box center [836, 325] width 984 height 60
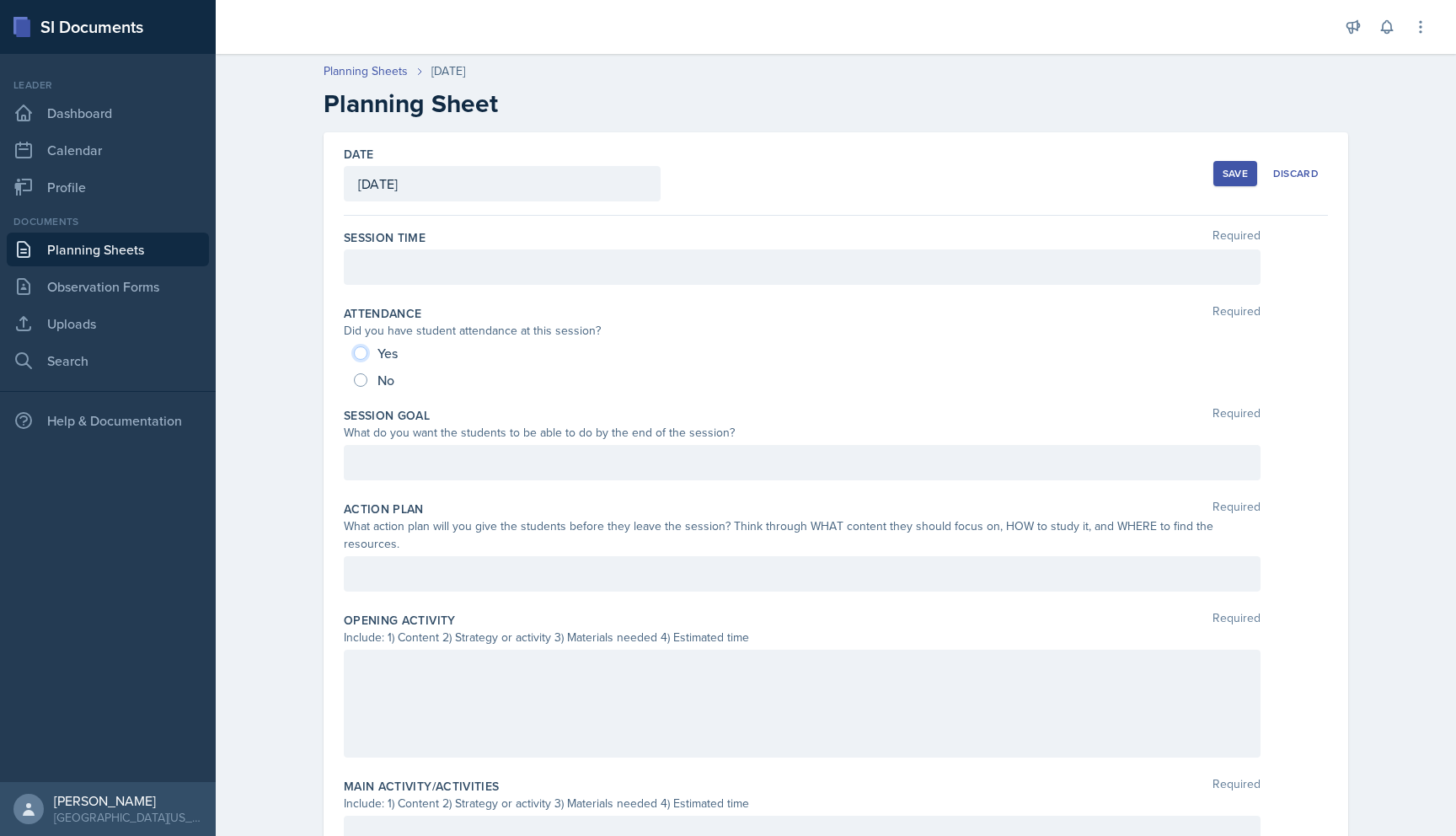
click at [362, 351] on input "Yes" at bounding box center [361, 353] width 14 height 14
radio input "true"
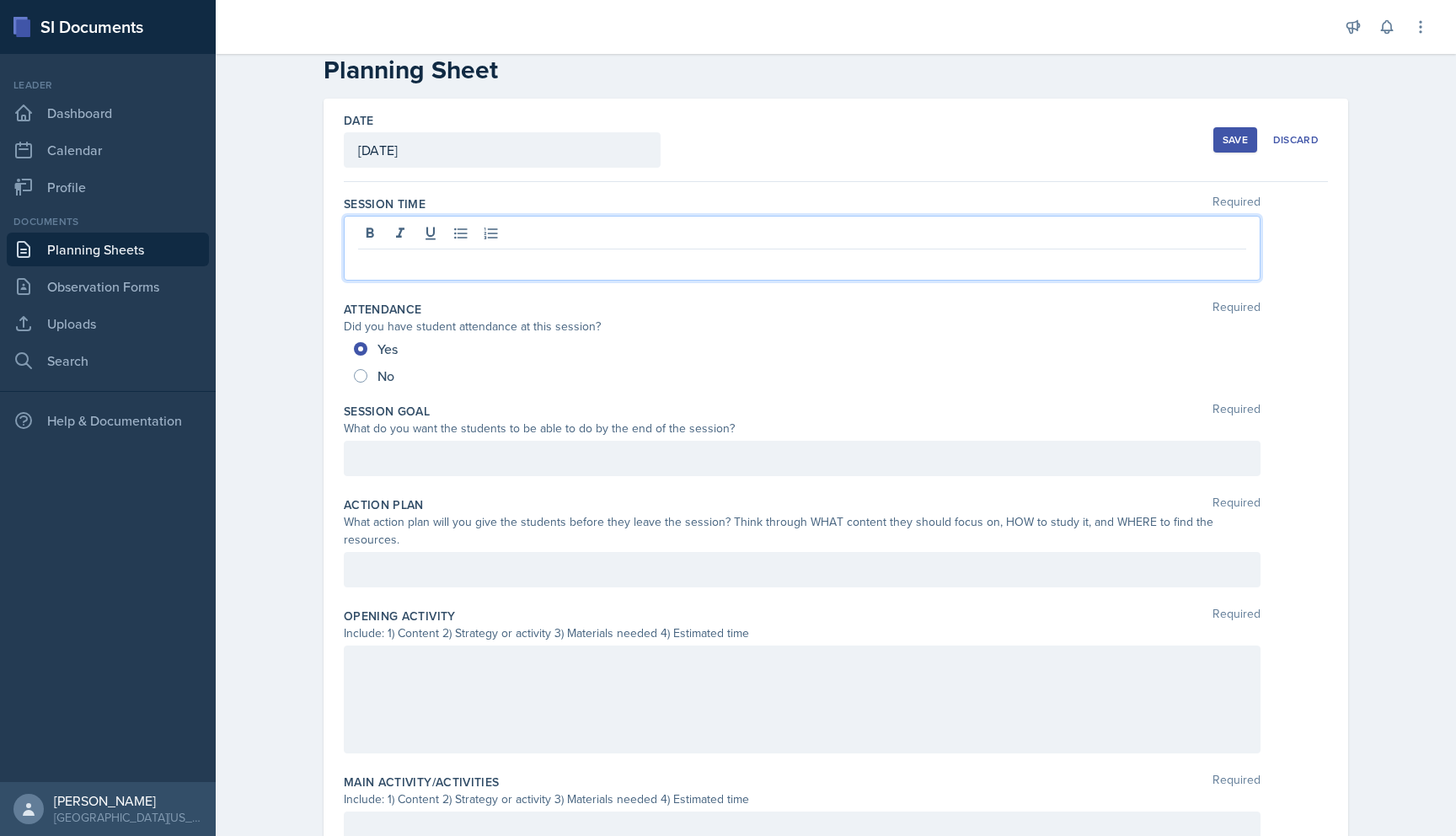
scroll to position [63, 0]
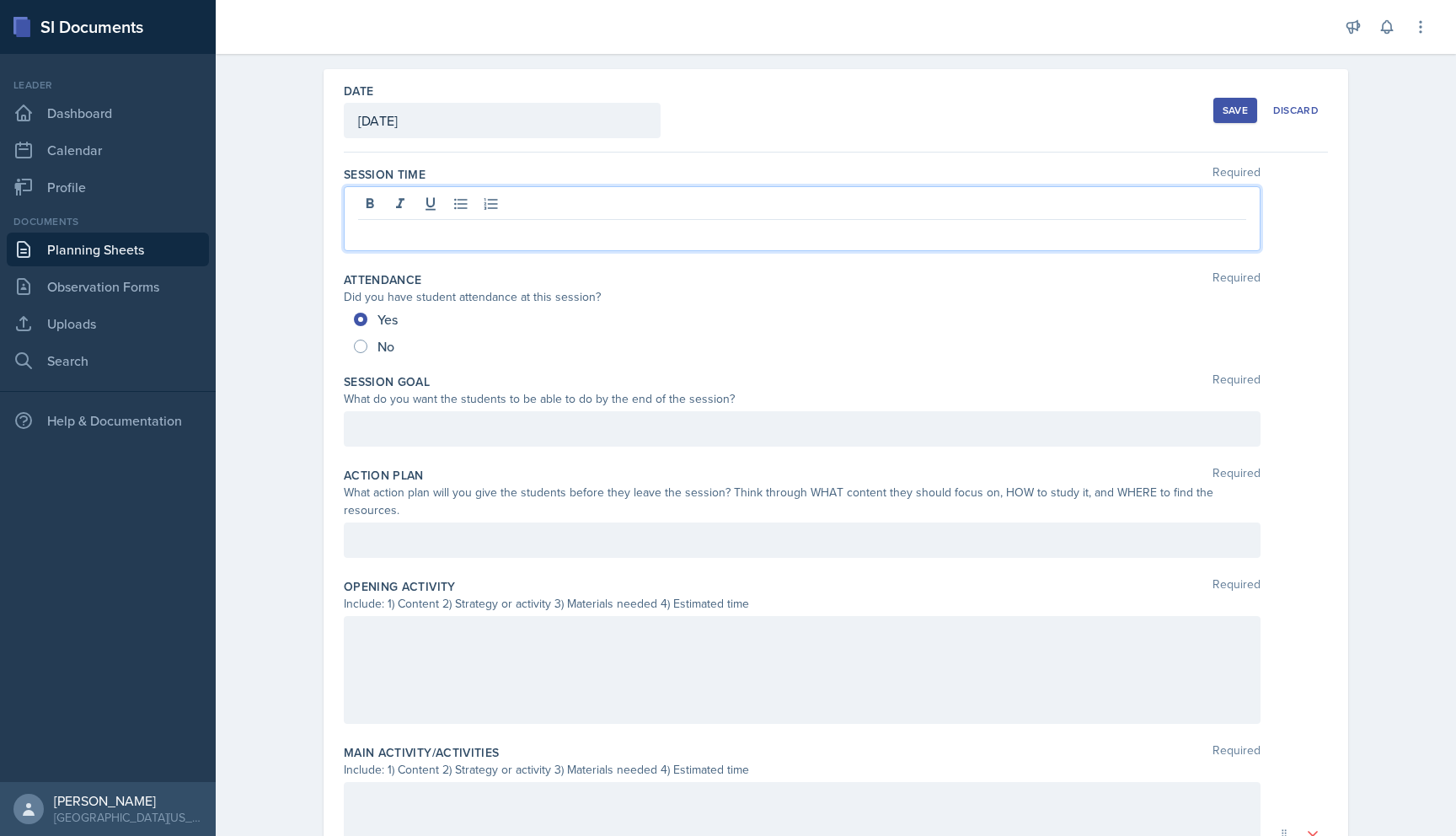
click at [542, 236] on p at bounding box center [802, 233] width 888 height 20
click at [1309, 322] on div "Yes" at bounding box center [836, 320] width 964 height 27
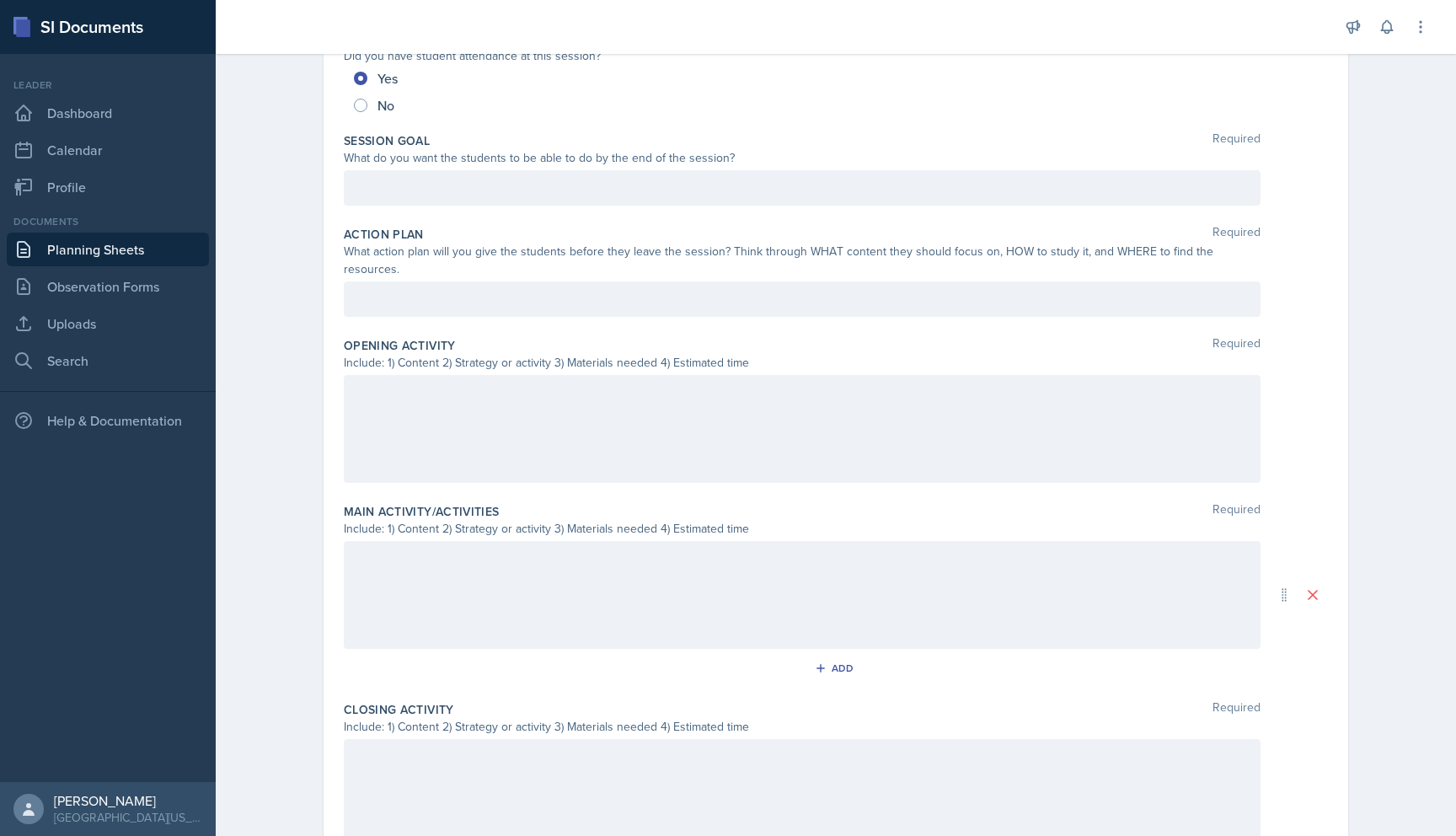
scroll to position [284, 0]
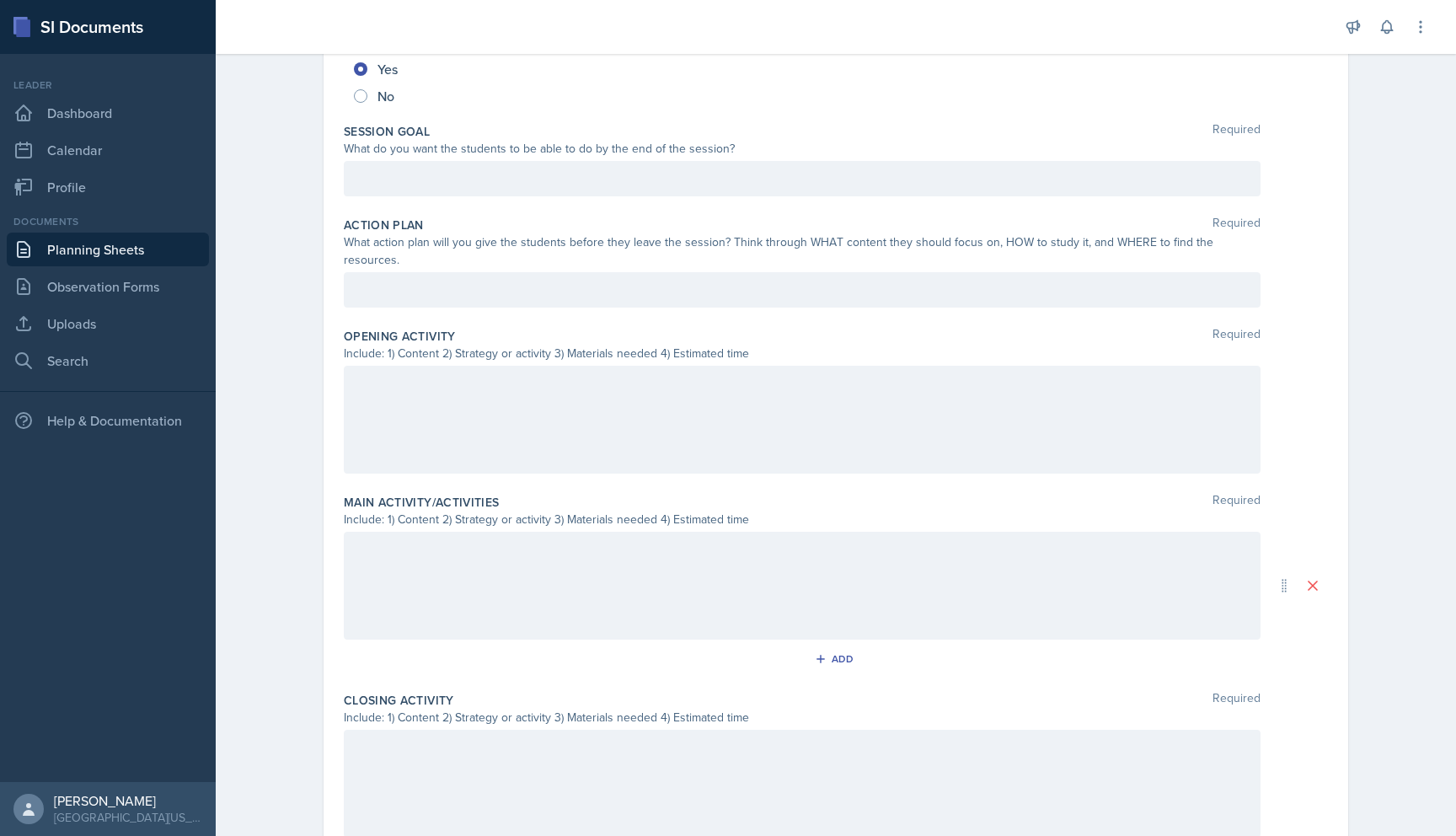
click at [513, 177] on div at bounding box center [803, 179] width 917 height 35
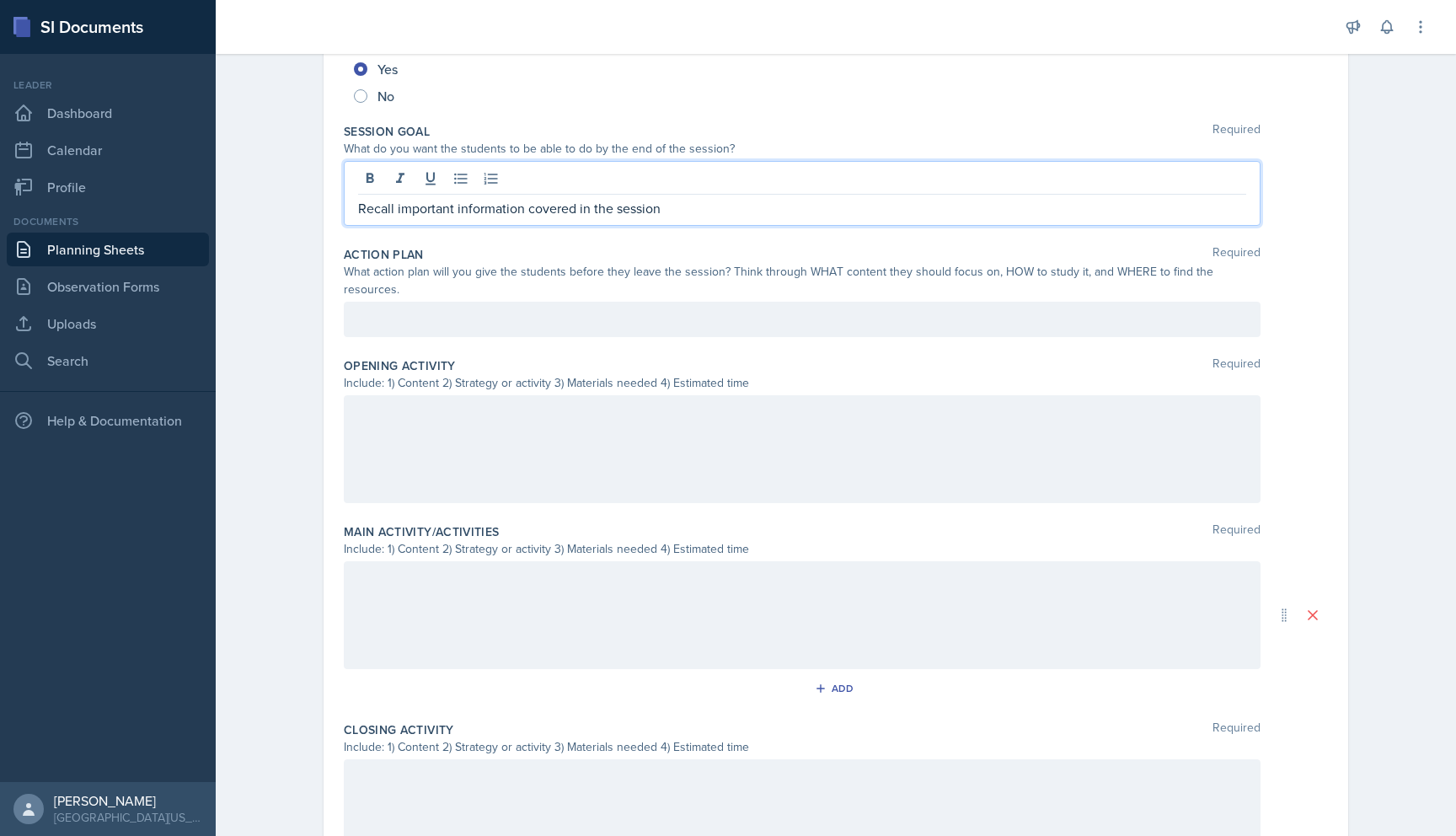
click at [613, 306] on div at bounding box center [803, 319] width 917 height 35
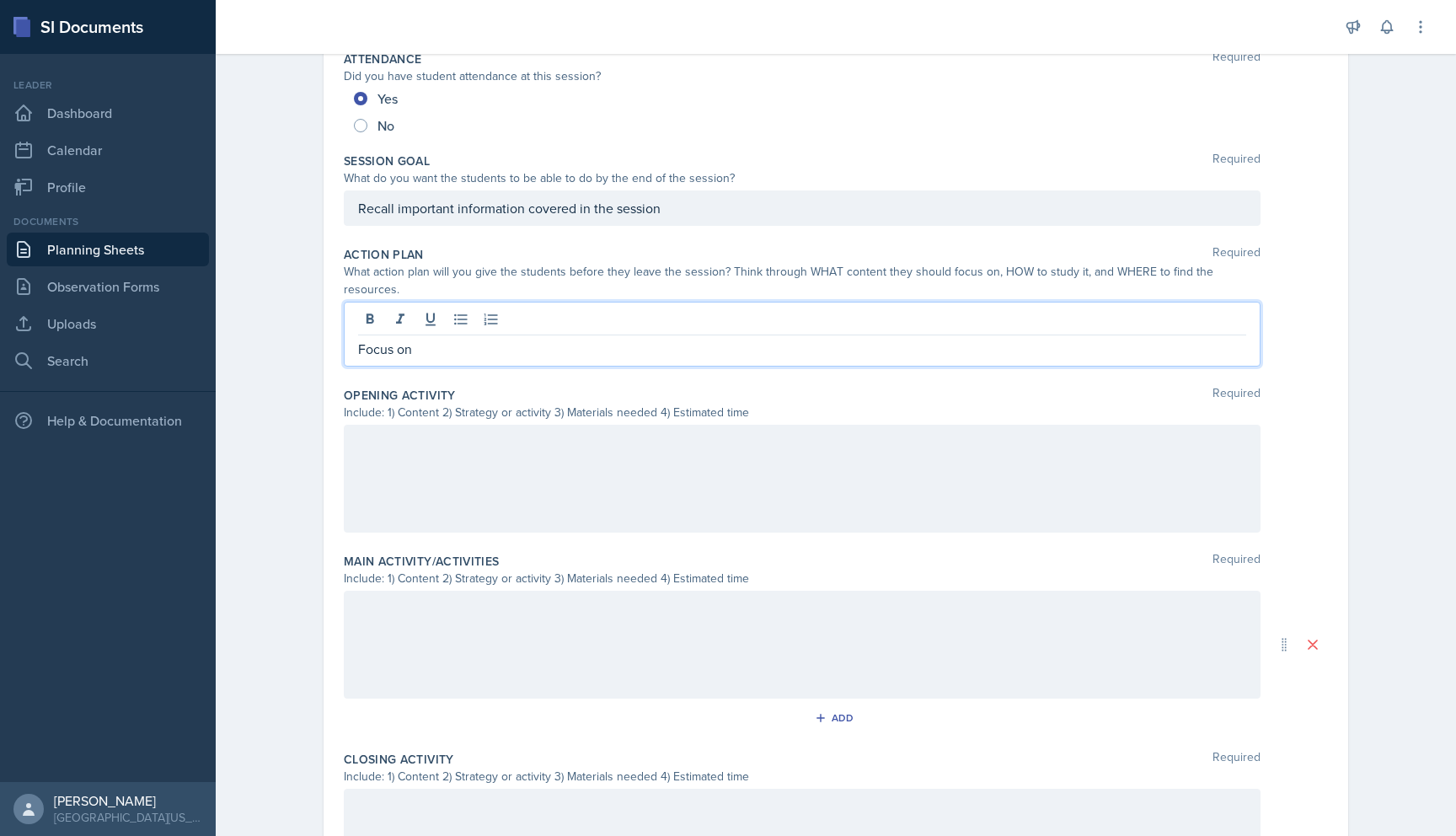
click at [444, 338] on p "Focus on" at bounding box center [802, 348] width 888 height 20
click at [636, 338] on p "Focus on important topics and diseases, use actice recall and" at bounding box center [802, 348] width 888 height 20
click at [664, 338] on p "Focus on important topics and diseases, use active recall and" at bounding box center [802, 348] width 888 height 20
drag, startPoint x: 624, startPoint y: 331, endPoint x: 694, endPoint y: 328, distance: 70.1
click at [694, 338] on p "Focus on important topics and diseases, use active recall and" at bounding box center [802, 348] width 888 height 20
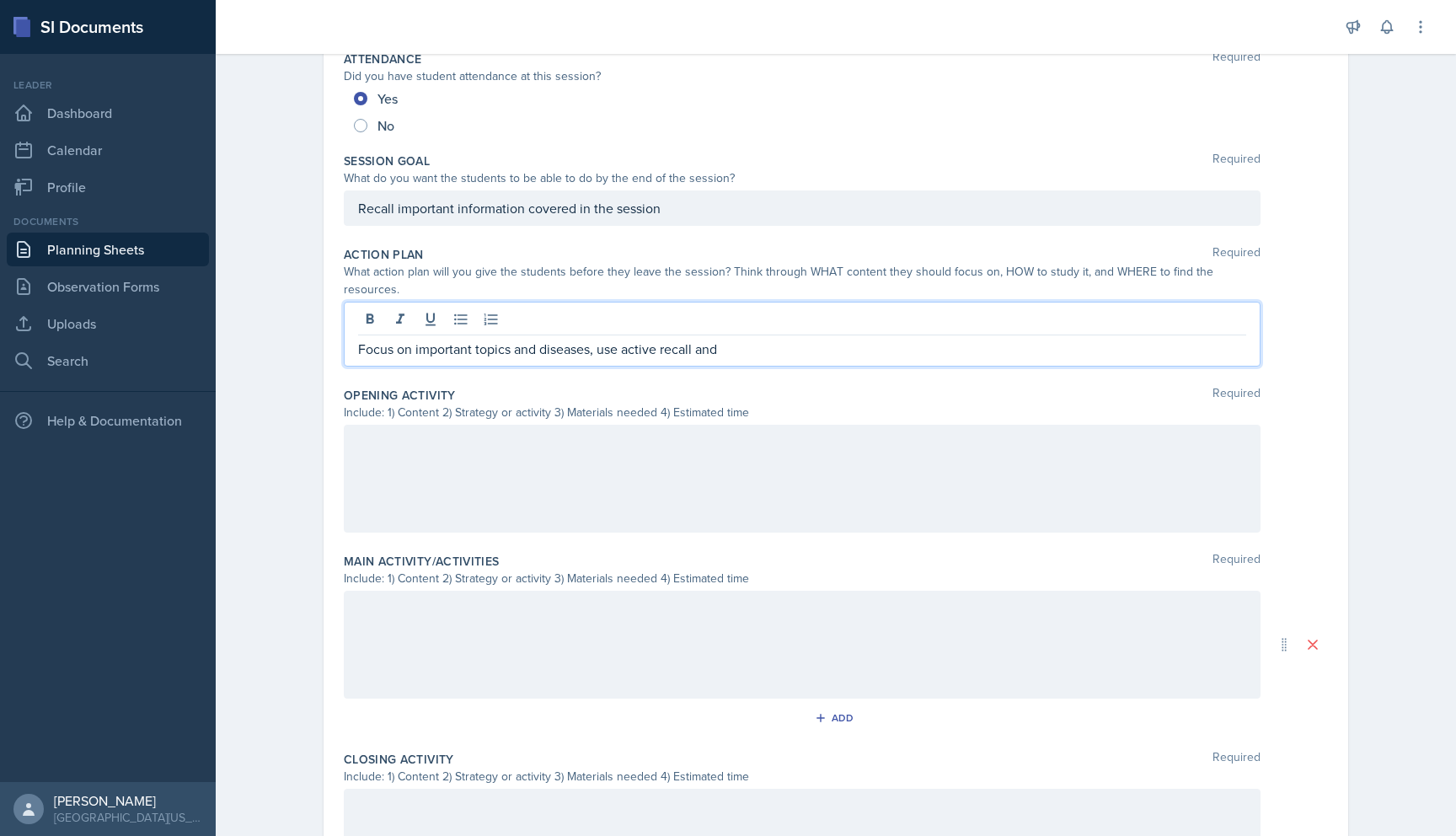
click at [748, 338] on p "Focus on important topics and diseases, use active recall and" at bounding box center [802, 348] width 888 height 20
click at [925, 338] on p "Focus on important topics and diseases, use active learning such as quizzing yo…" at bounding box center [802, 348] width 888 height 20
click at [1132, 339] on p "Focus on important topics and diseases, use active learning such as quizzing yo…" at bounding box center [802, 348] width 888 height 20
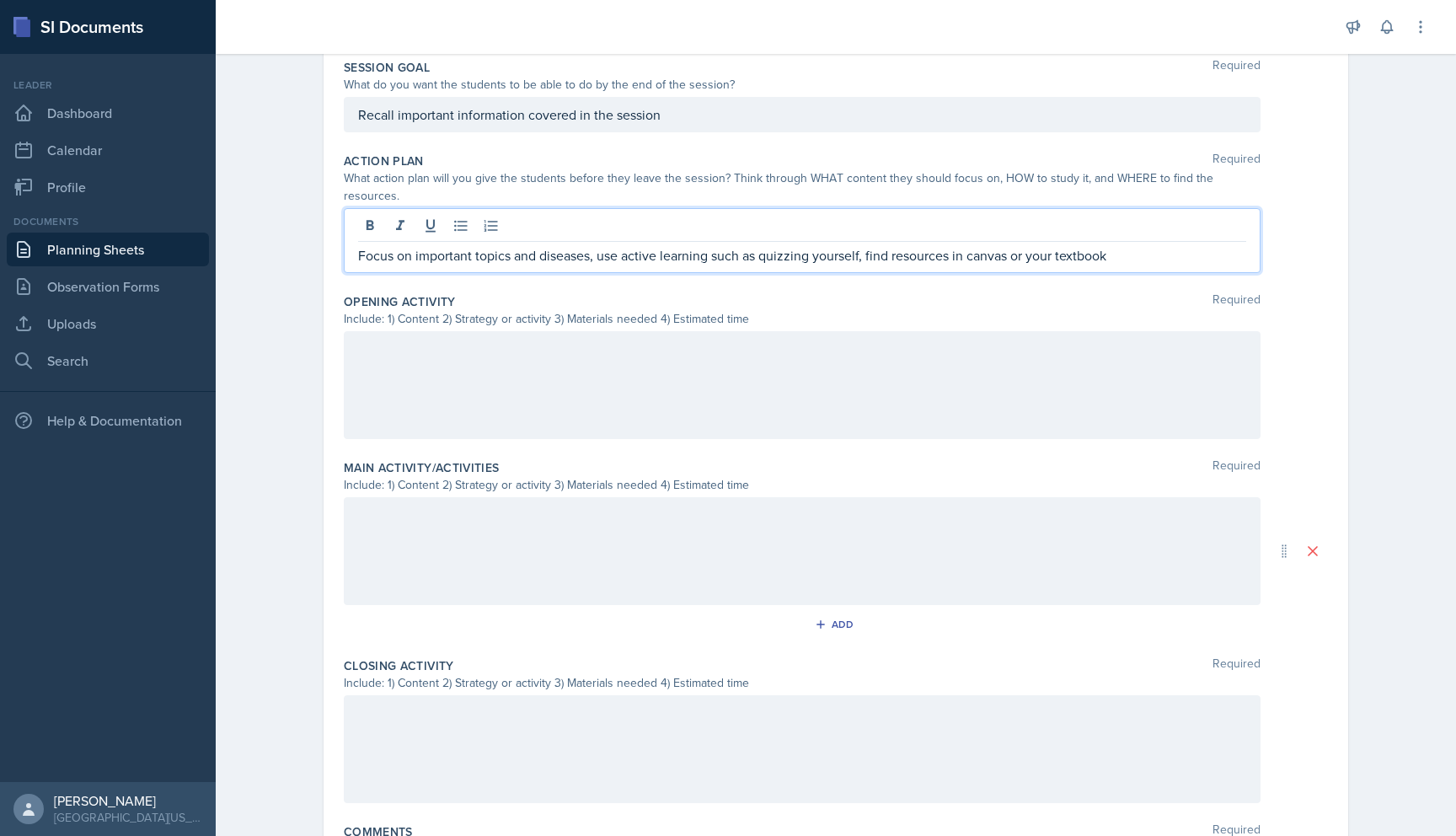
click at [767, 378] on div at bounding box center [803, 385] width 917 height 108
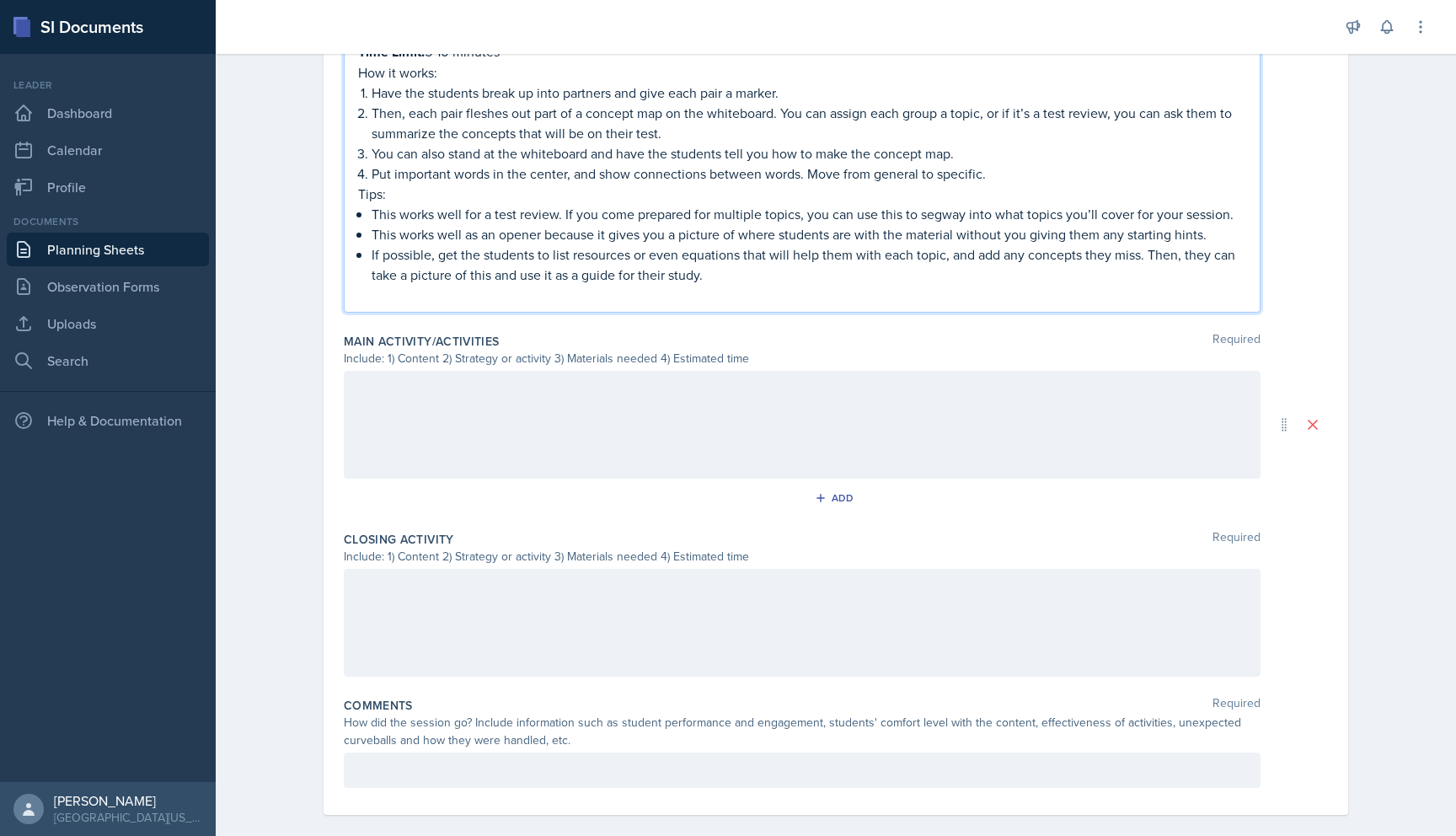
click at [523, 428] on div at bounding box center [803, 424] width 917 height 108
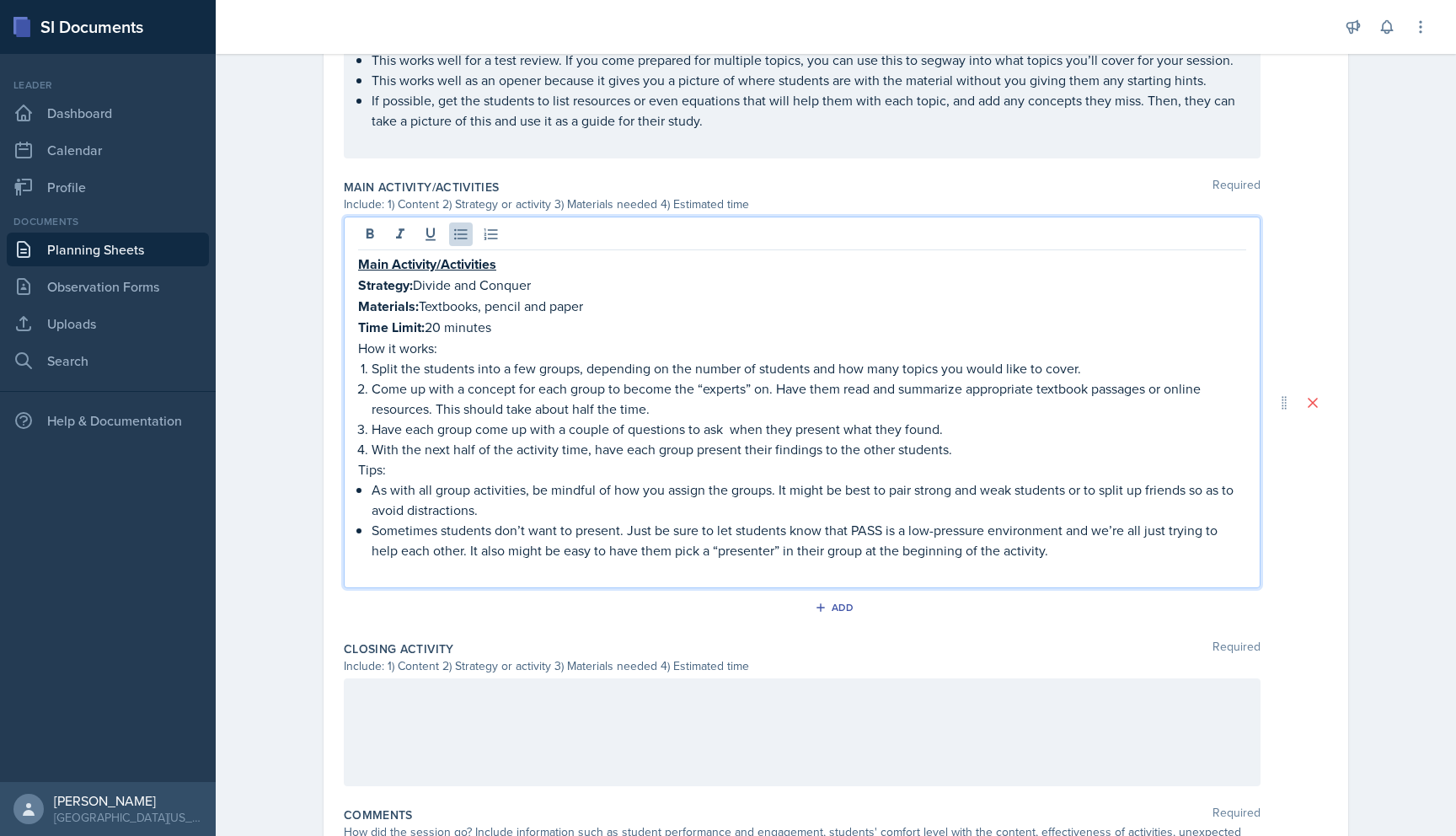
scroll to position [941, 0]
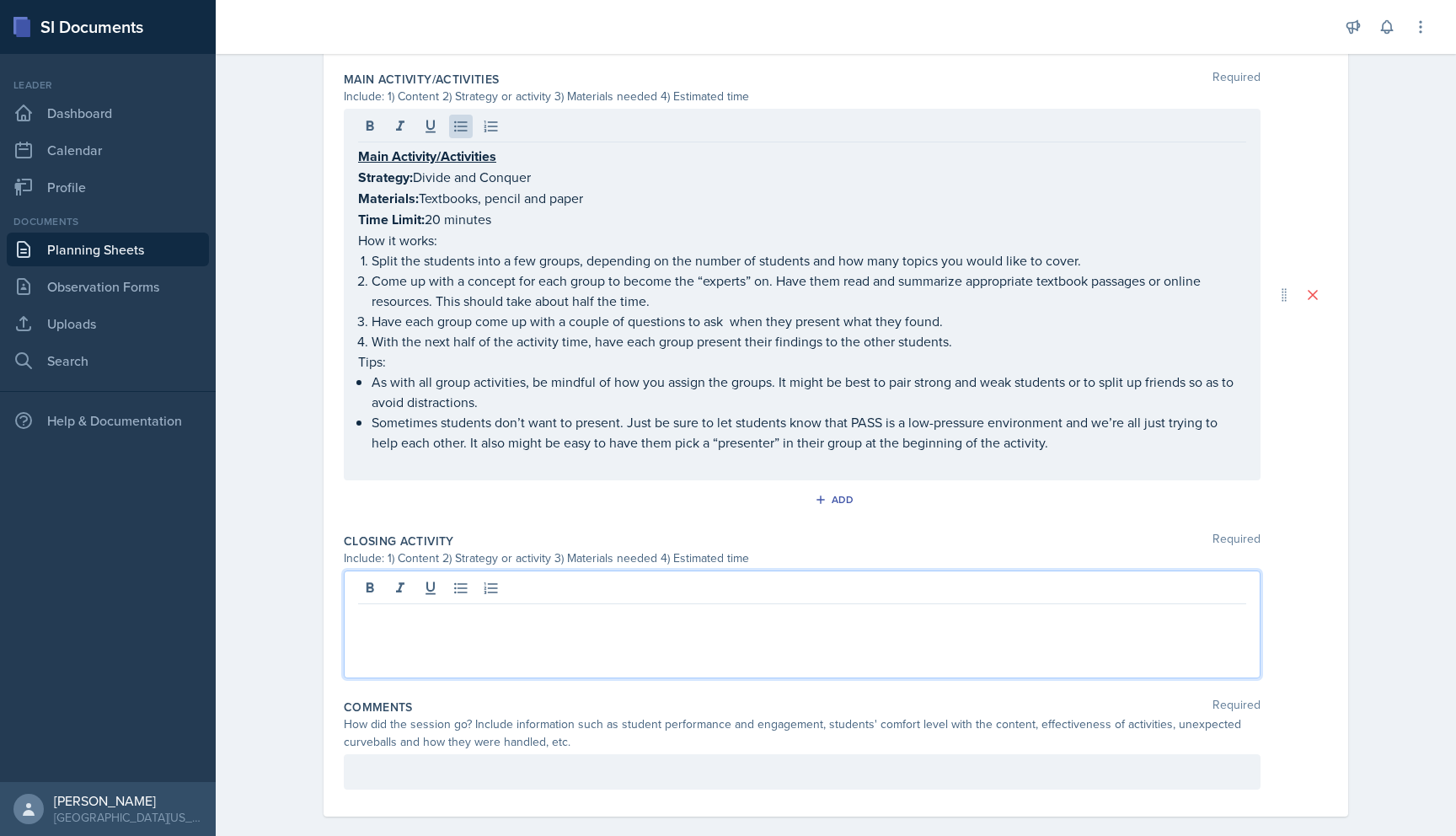
click at [395, 575] on div at bounding box center [803, 624] width 917 height 108
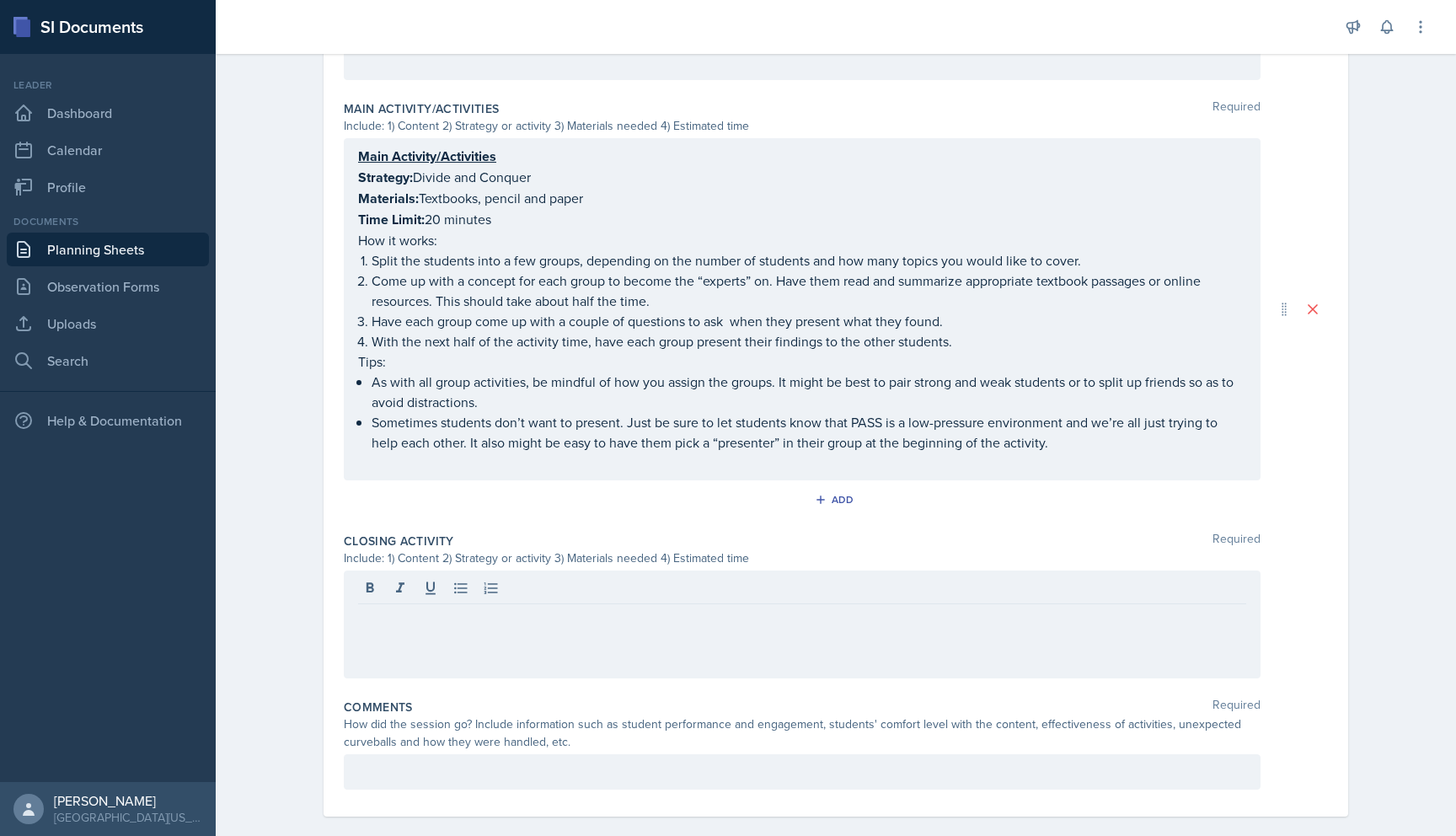
click at [361, 608] on p at bounding box center [802, 617] width 888 height 20
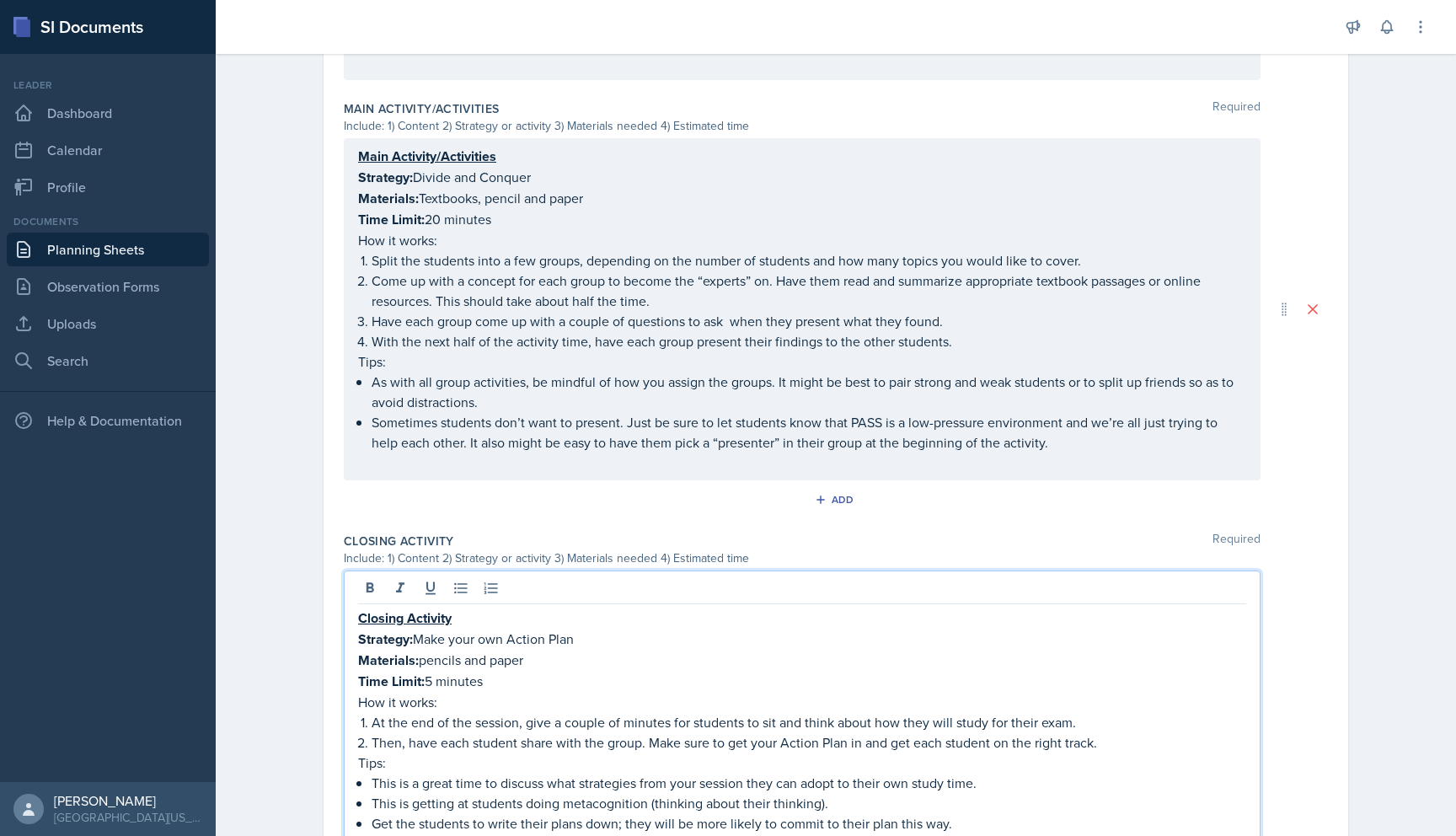
click at [1300, 533] on div "Closing Activity Required" at bounding box center [836, 540] width 984 height 17
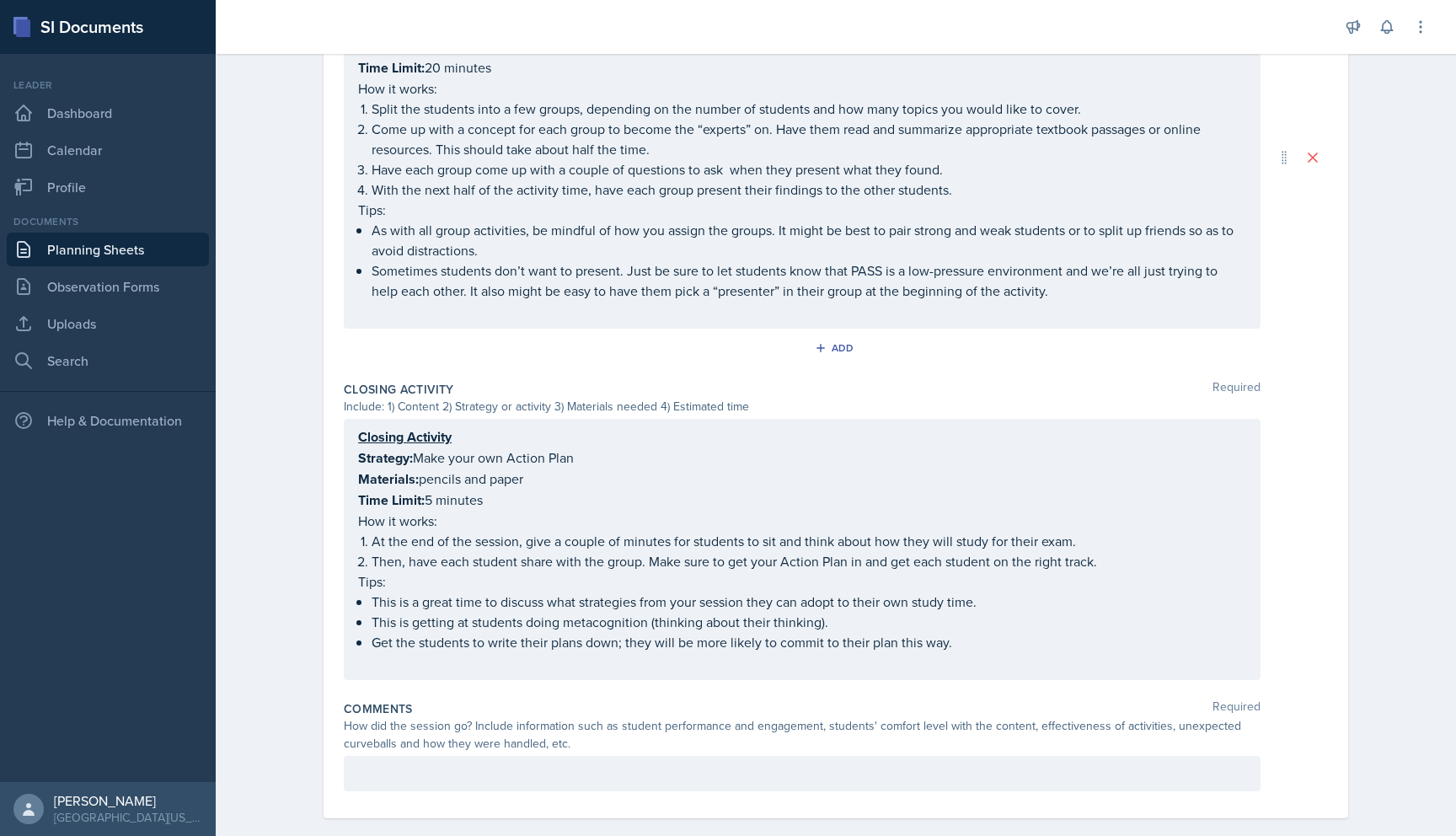
scroll to position [1094, 0]
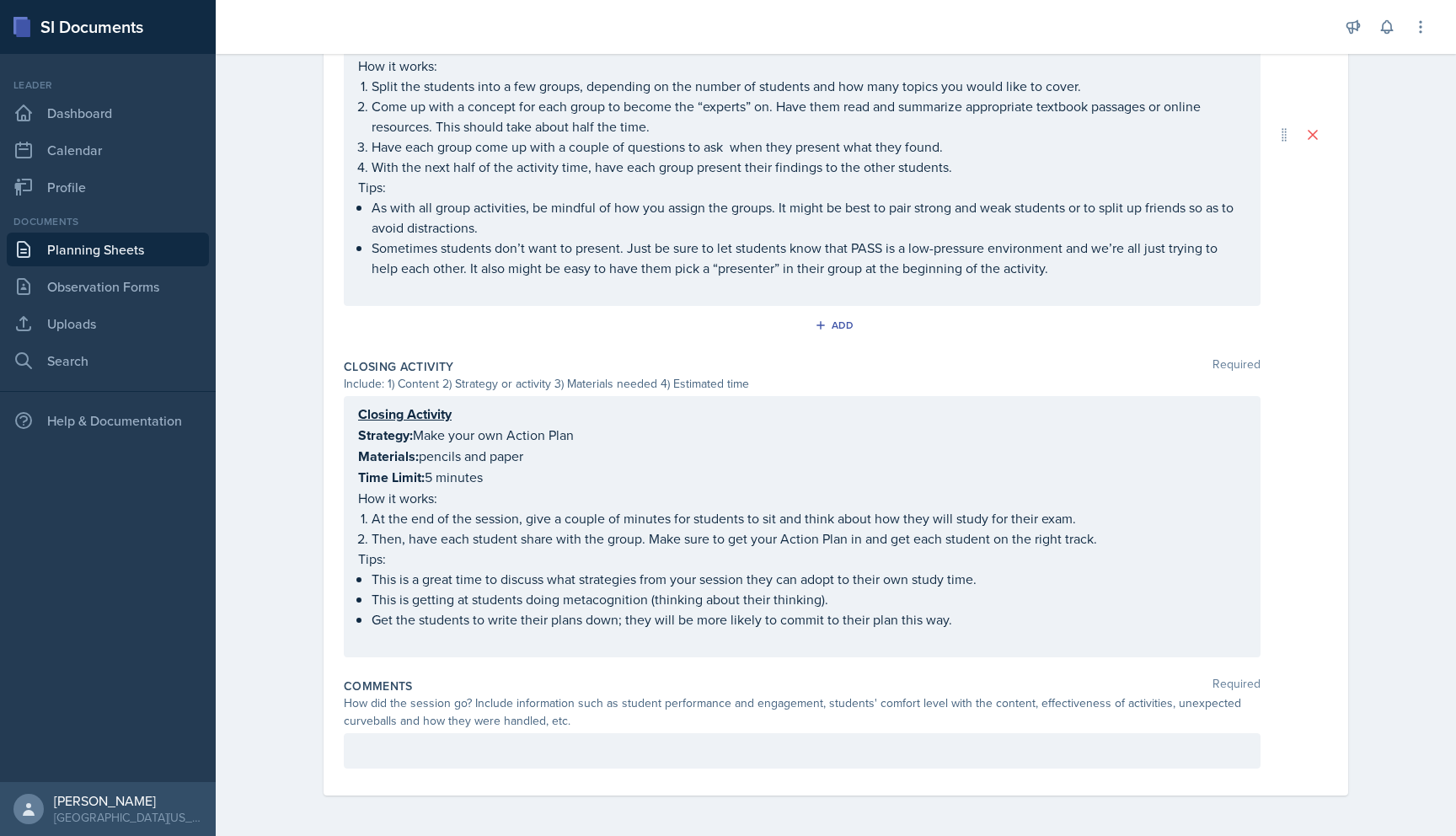
click at [685, 754] on p at bounding box center [802, 751] width 888 height 20
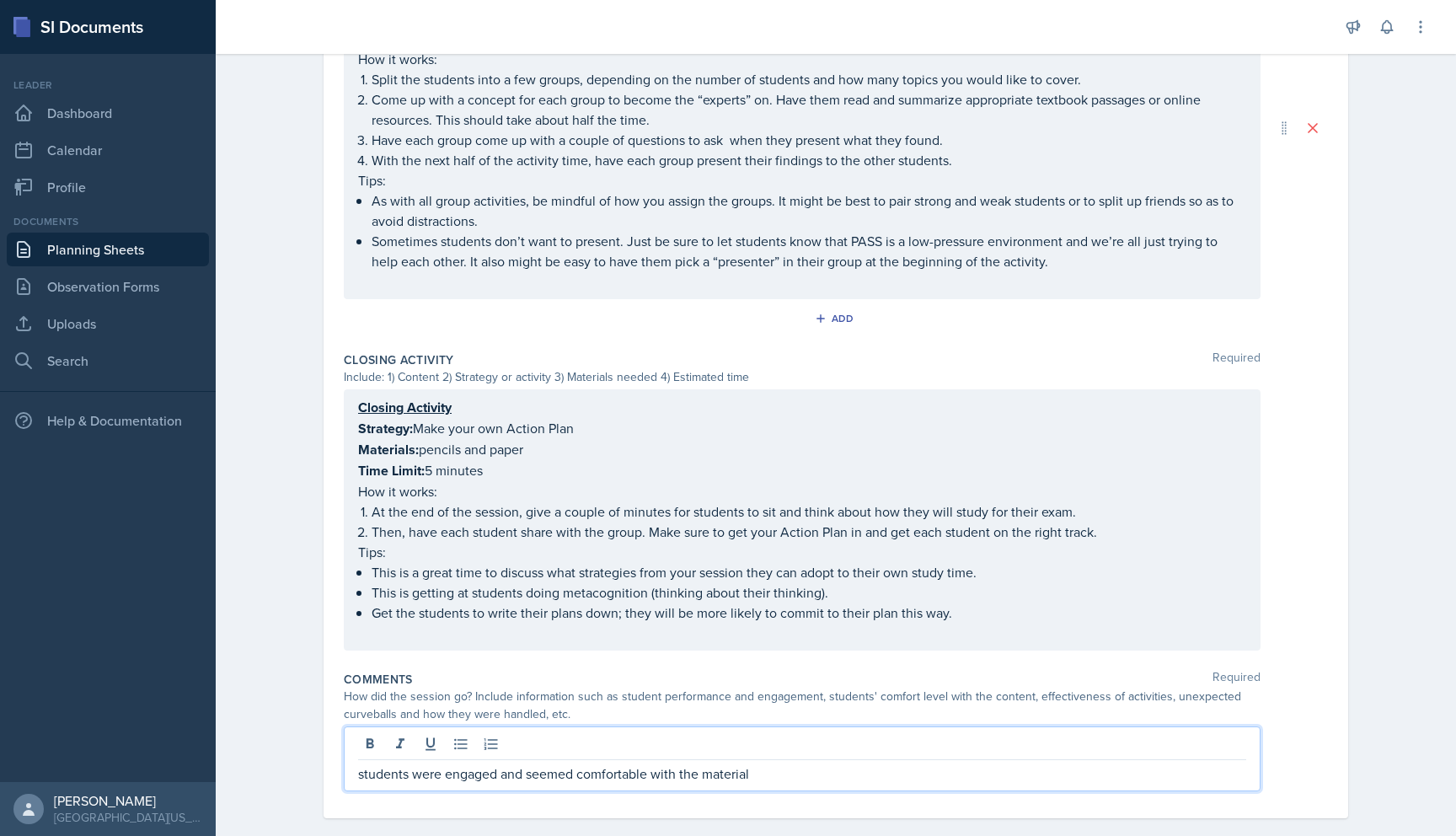
click at [791, 764] on p "students were engaged and seemed comfortable with the material" at bounding box center [802, 774] width 888 height 20
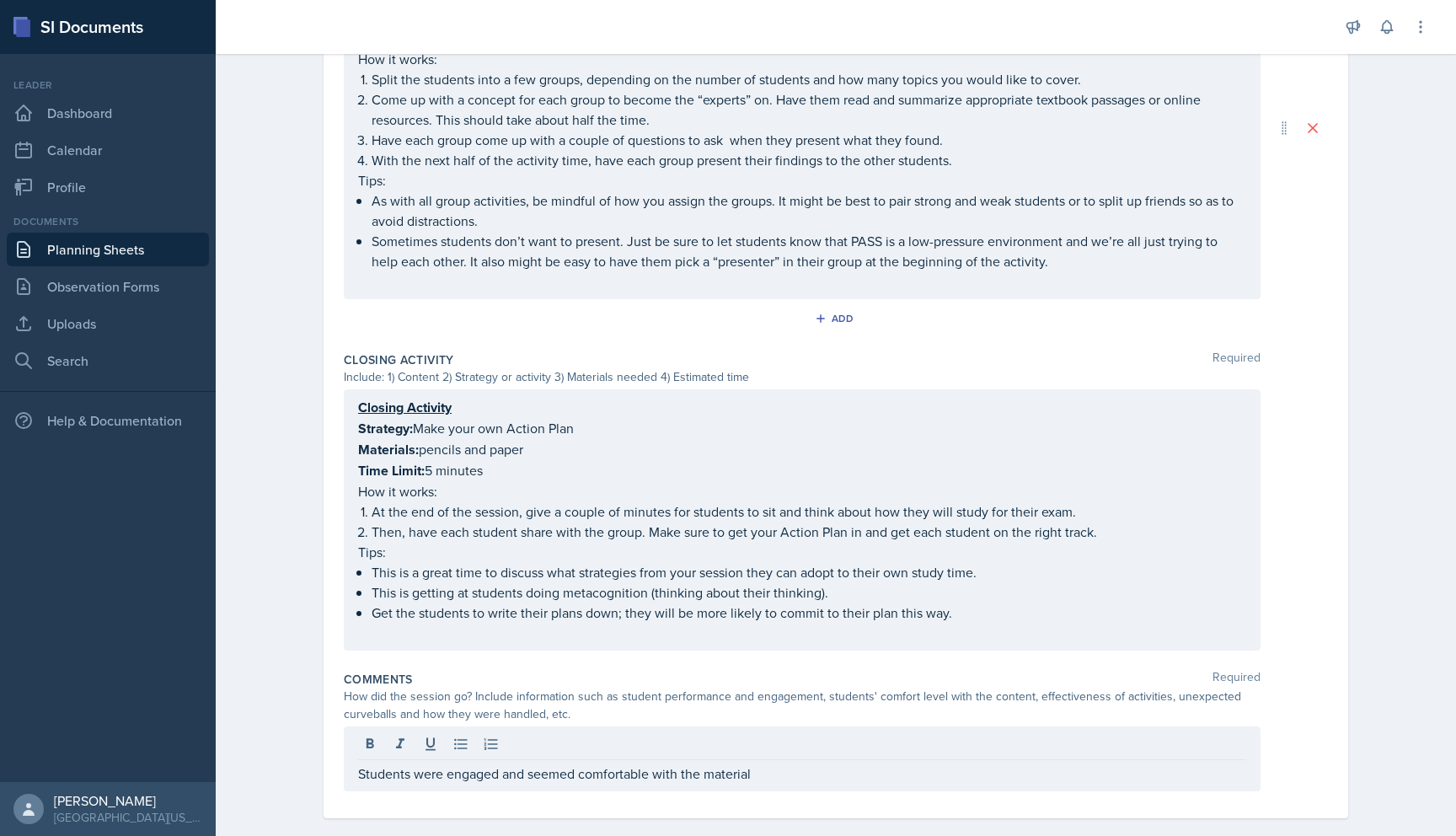
click at [1327, 571] on div "Closing Activity Strategy: Make your own Action Plan Materials: pencils and pap…" at bounding box center [836, 520] width 984 height 261
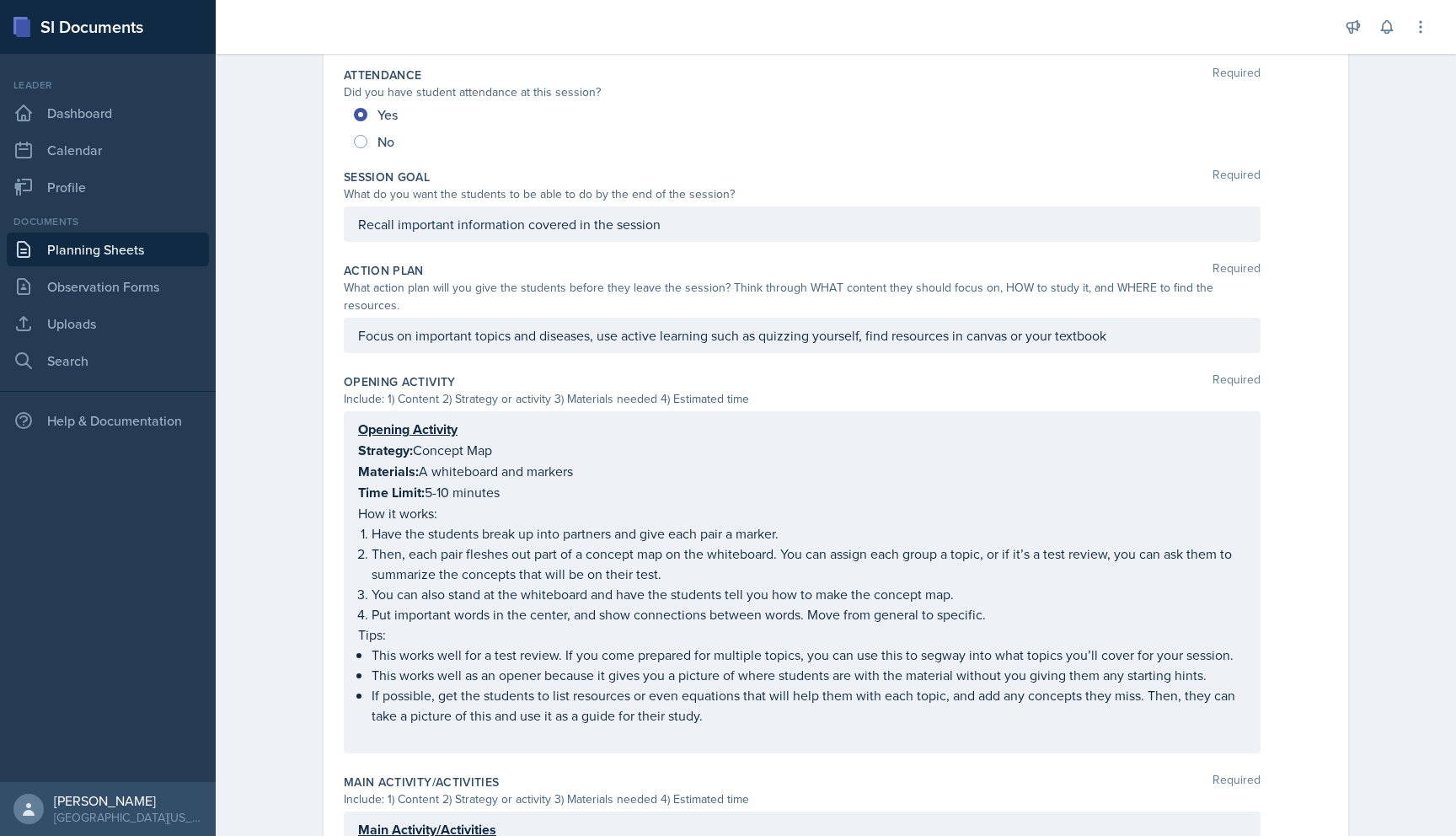
scroll to position [0, 0]
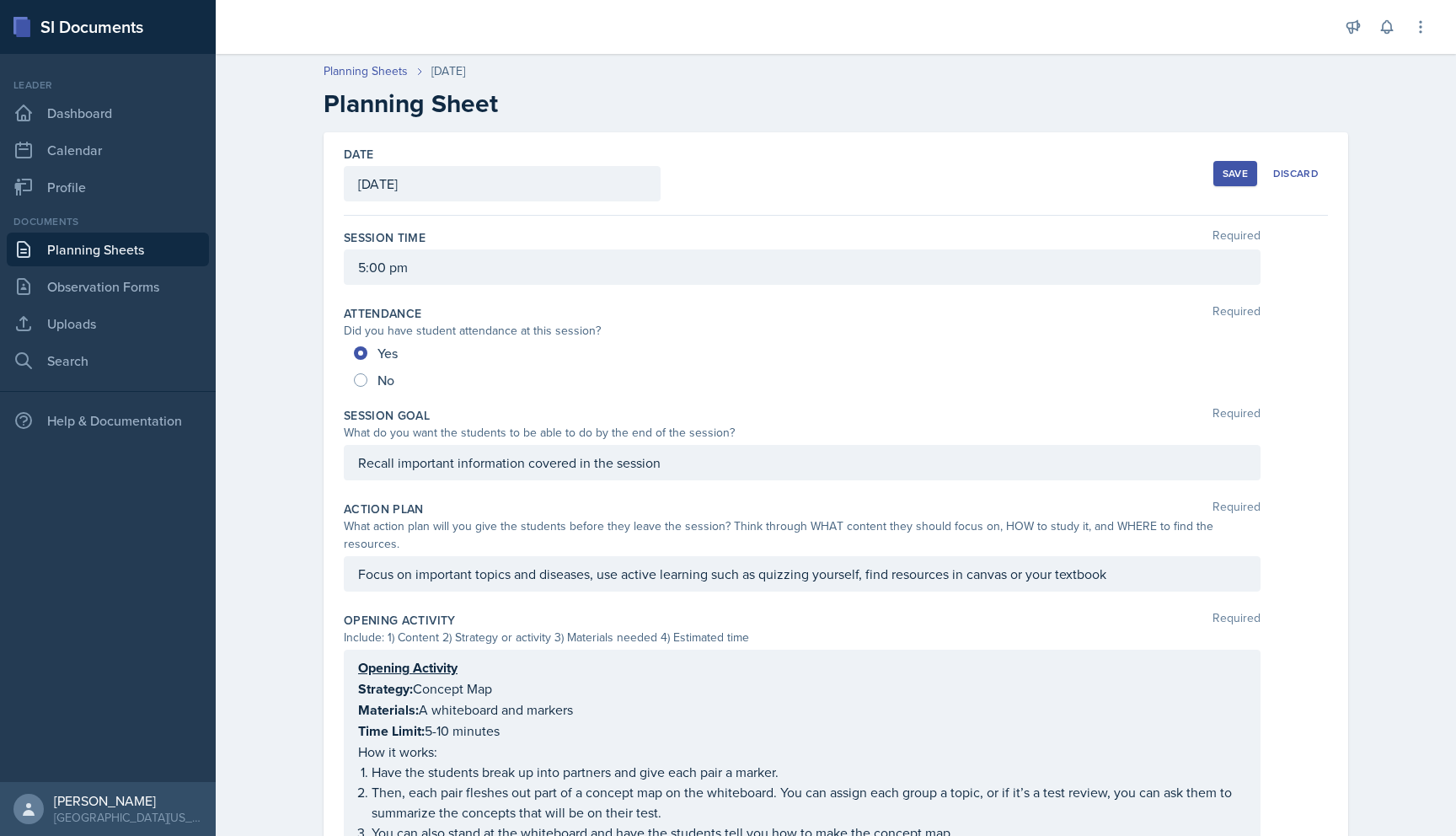
click at [1224, 167] on div "Save" at bounding box center [1236, 174] width 25 height 14
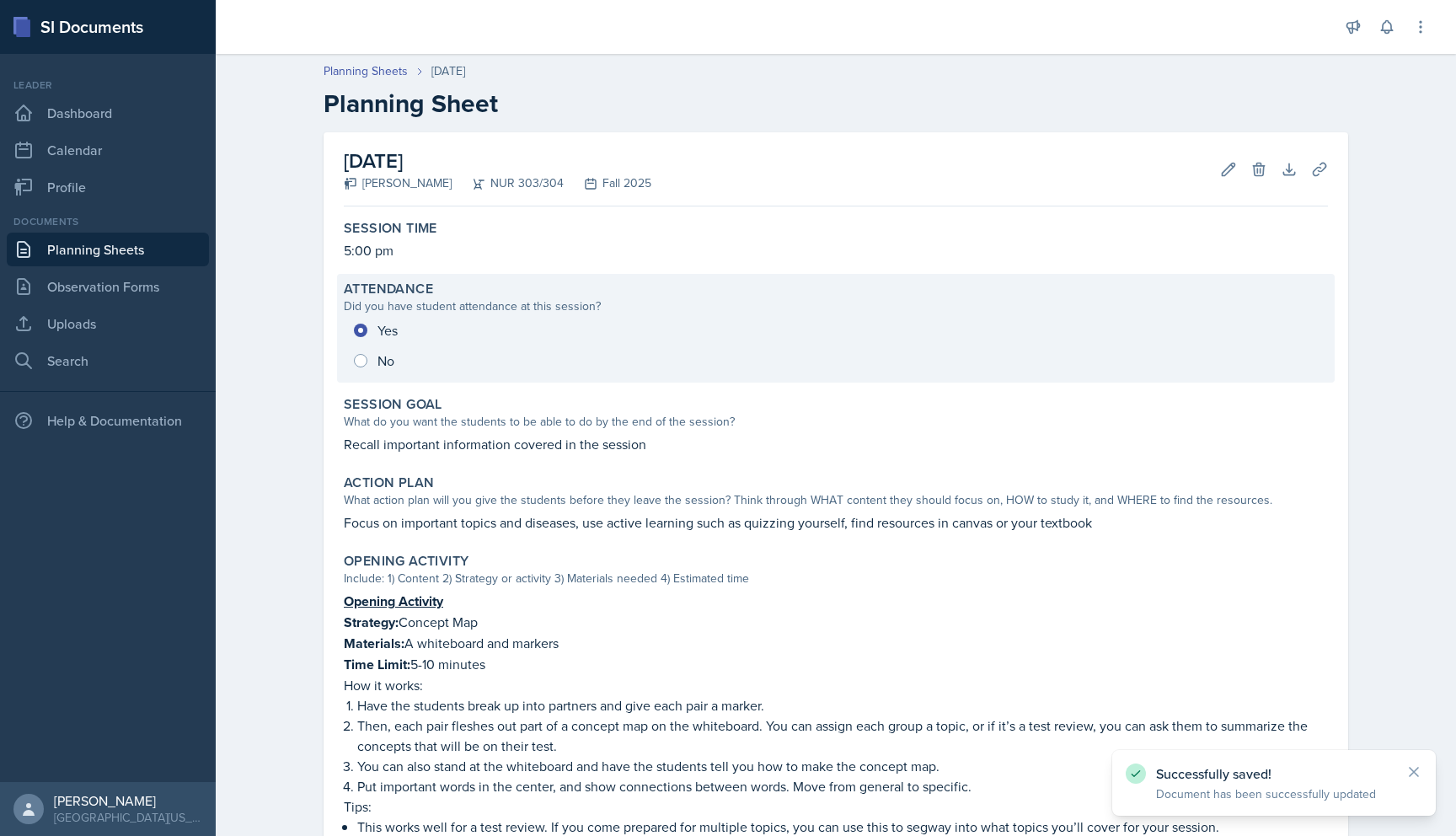
click at [796, 326] on div "Yes No" at bounding box center [836, 345] width 984 height 60
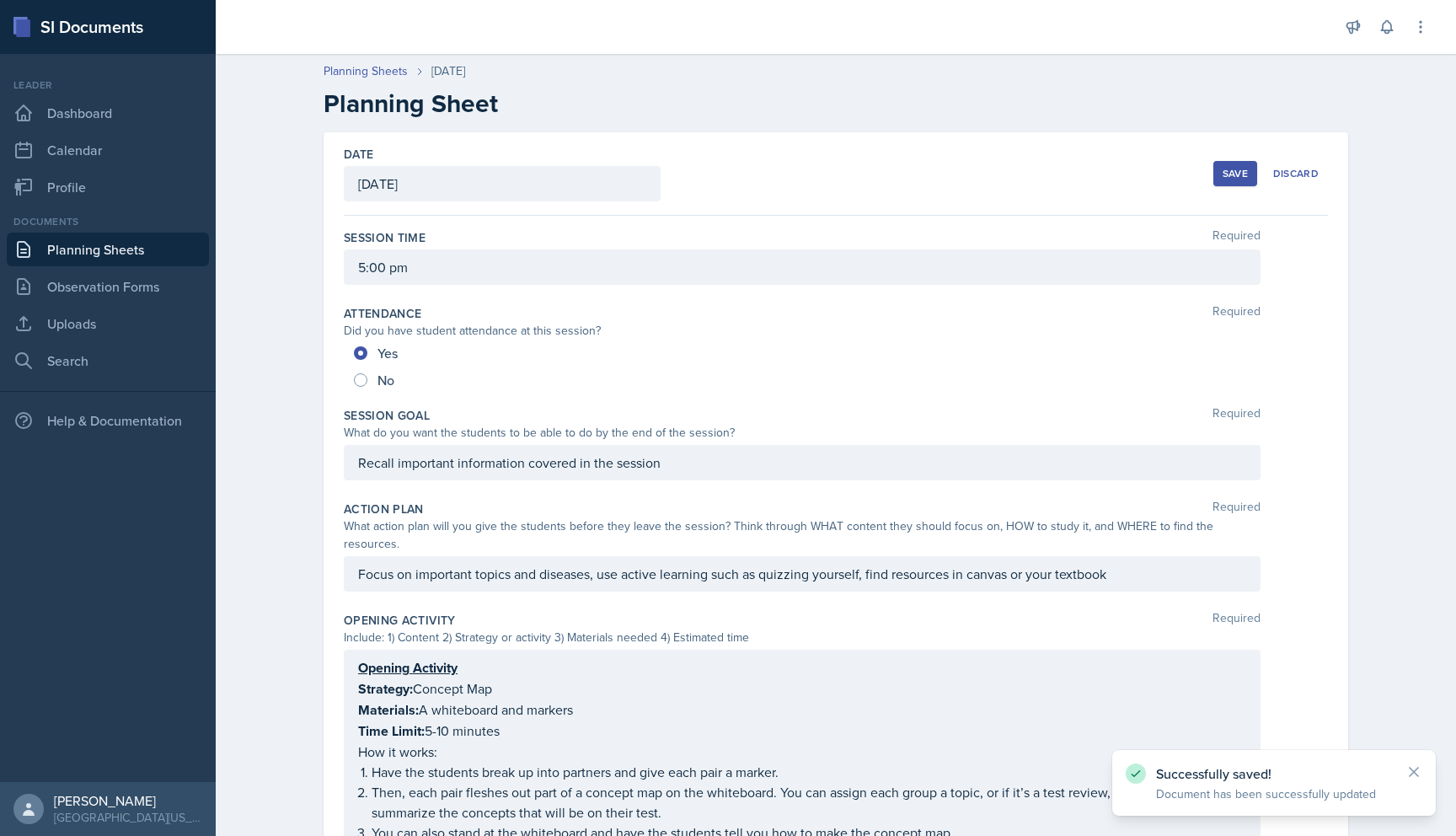
click at [805, 163] on div "Date August 28th, 2025 August 2025 27 28 29 30 31 1 2 3 4 5 6 7 8 9 10 11 12 13…" at bounding box center [836, 175] width 984 height 84
click at [1232, 173] on div "Save" at bounding box center [1236, 174] width 25 height 14
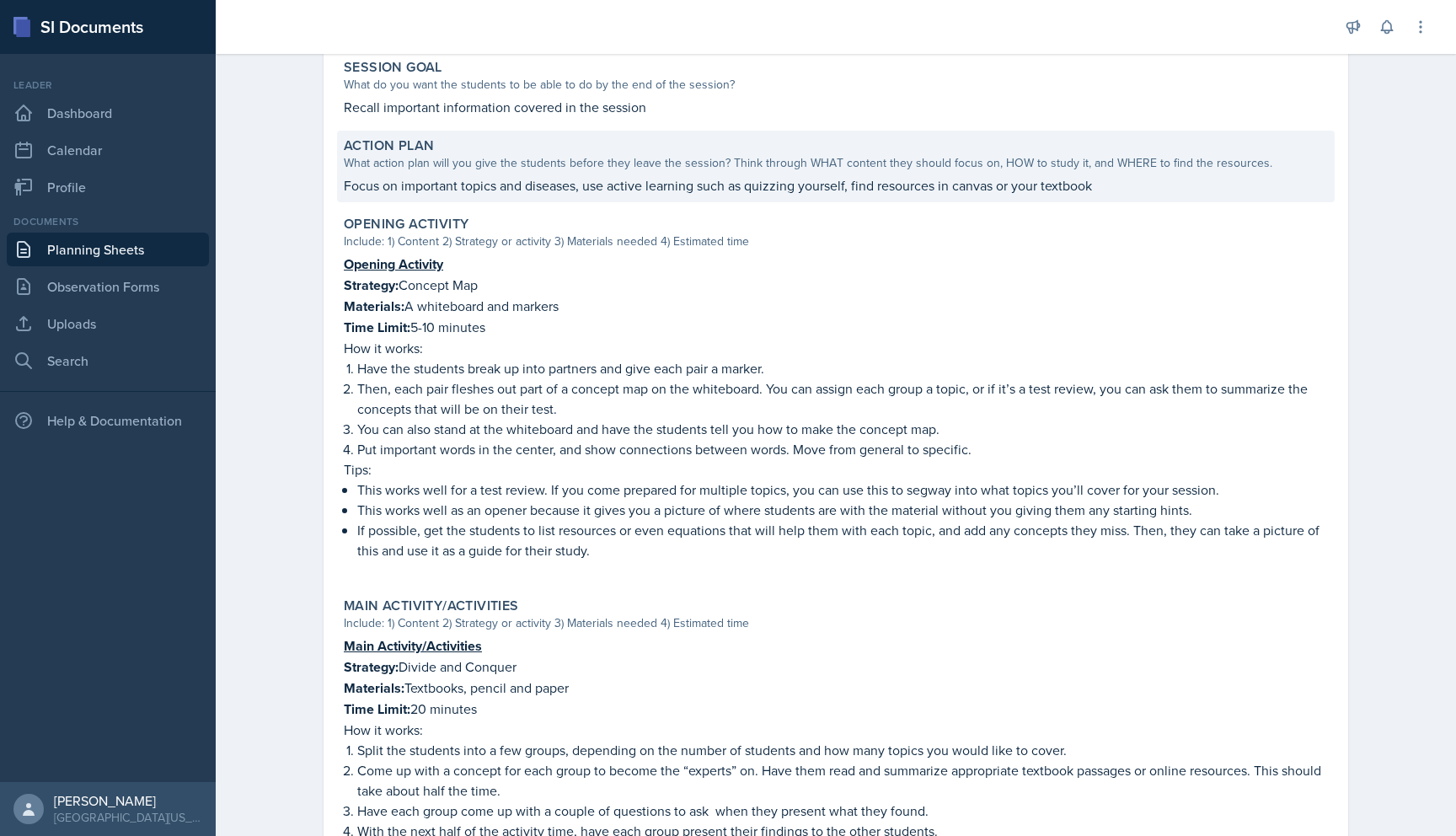
scroll to position [969, 0]
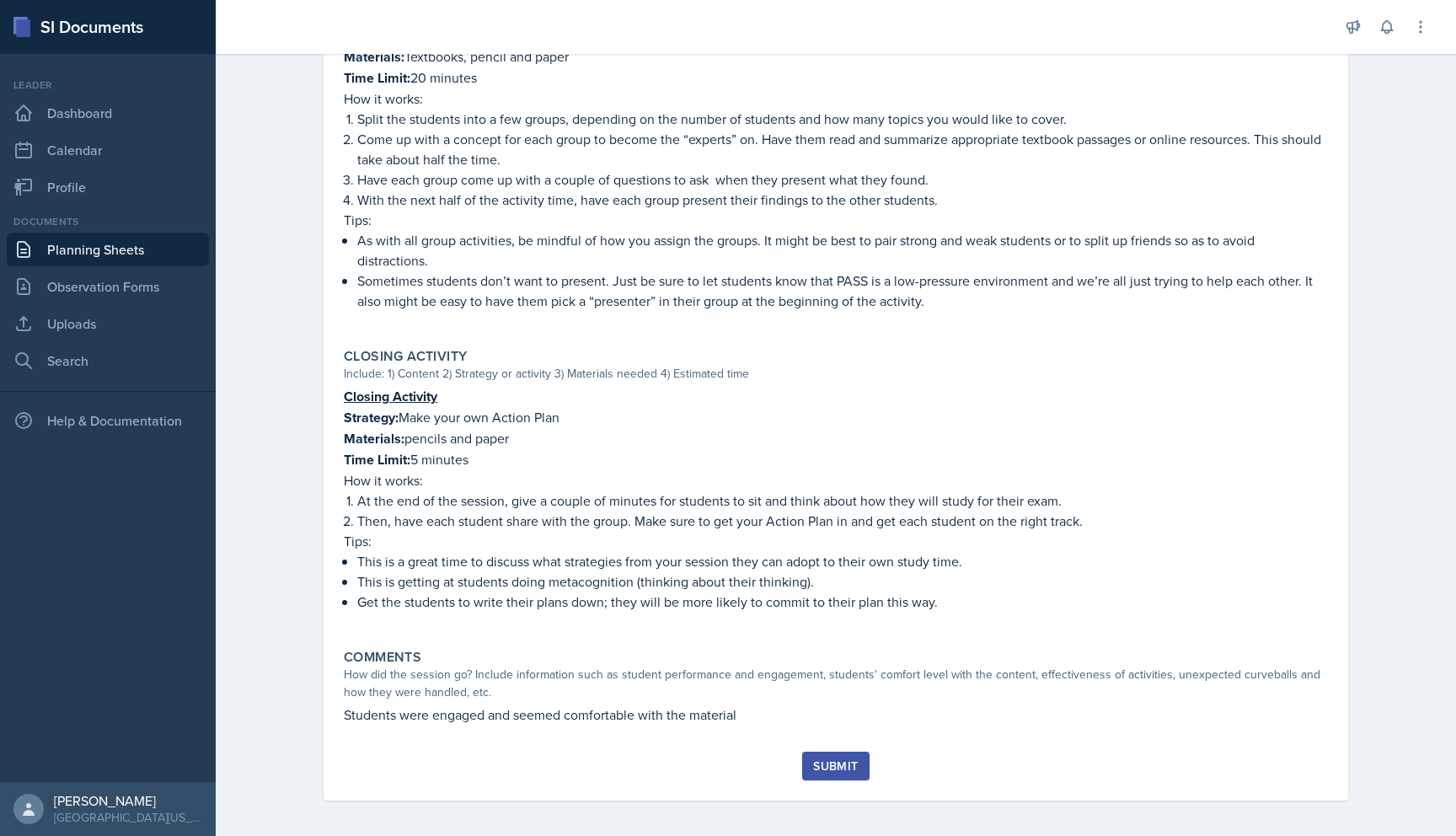
click at [842, 761] on div "Submit" at bounding box center [836, 767] width 45 height 14
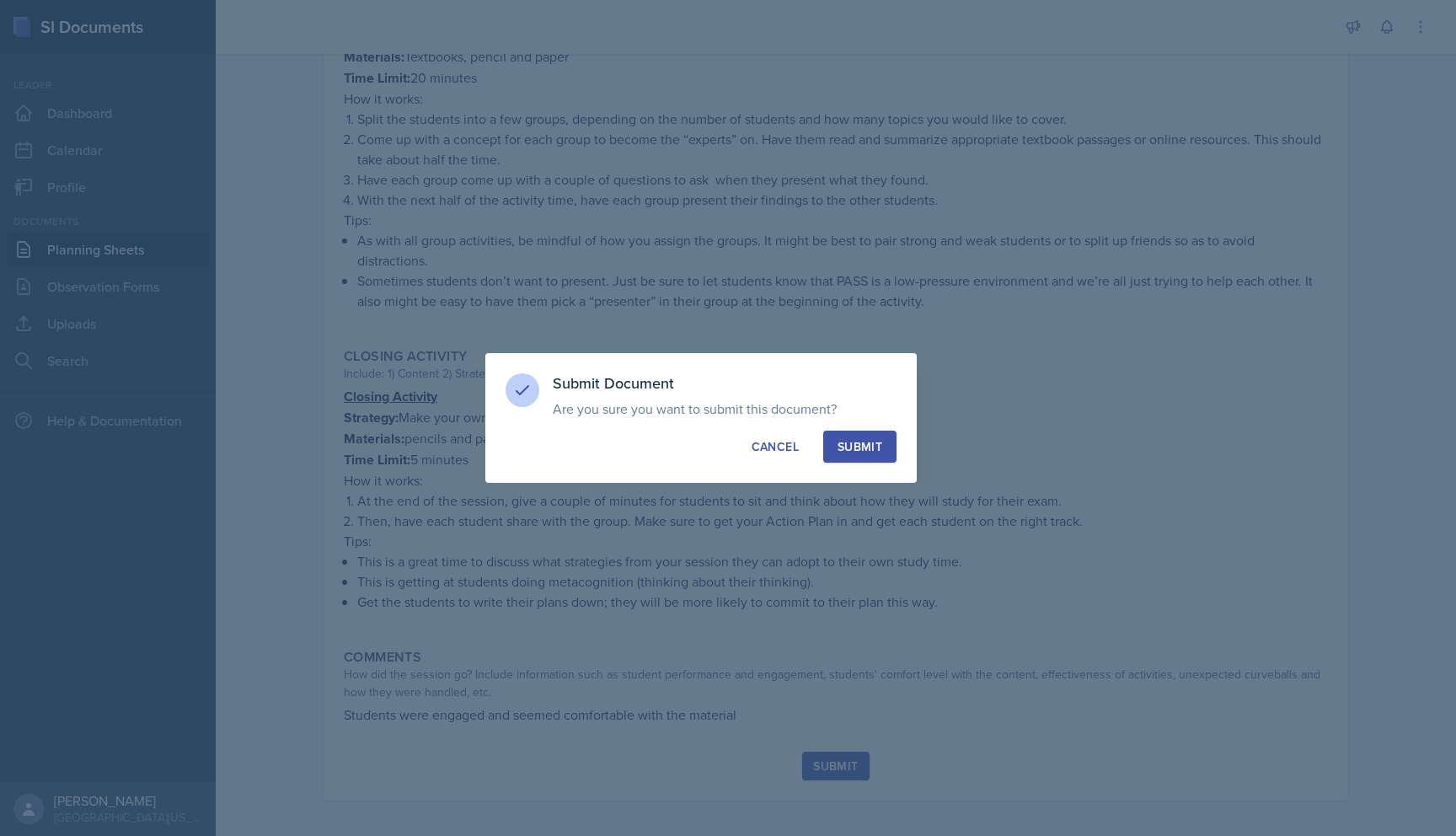
click at [866, 453] on div "Submit" at bounding box center [860, 446] width 45 height 17
radio input "true"
